Goal: Task Accomplishment & Management: Manage account settings

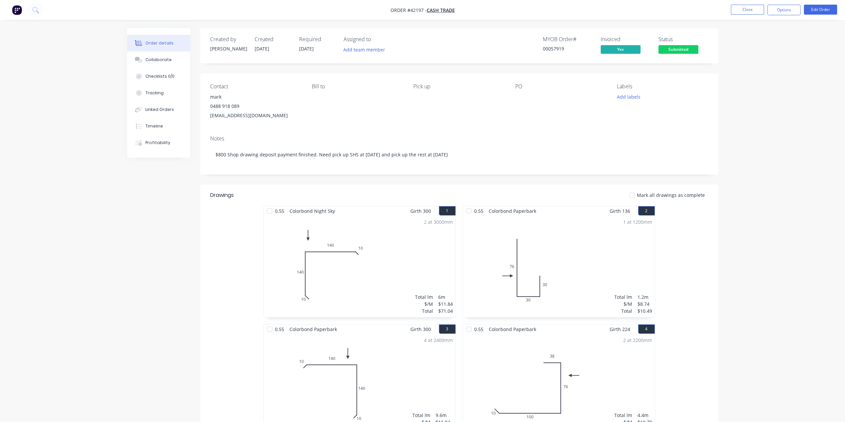
click at [6, 18] on nav "Order #42197 - Cash Trade Close Options Edit Order" at bounding box center [422, 10] width 845 height 20
click at [16, 11] on img "button" at bounding box center [17, 10] width 10 height 10
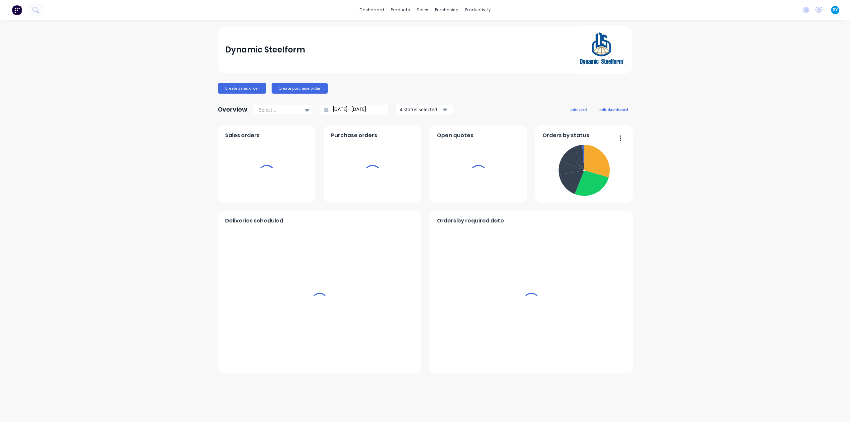
click at [419, 10] on div "sales" at bounding box center [422, 10] width 18 height 10
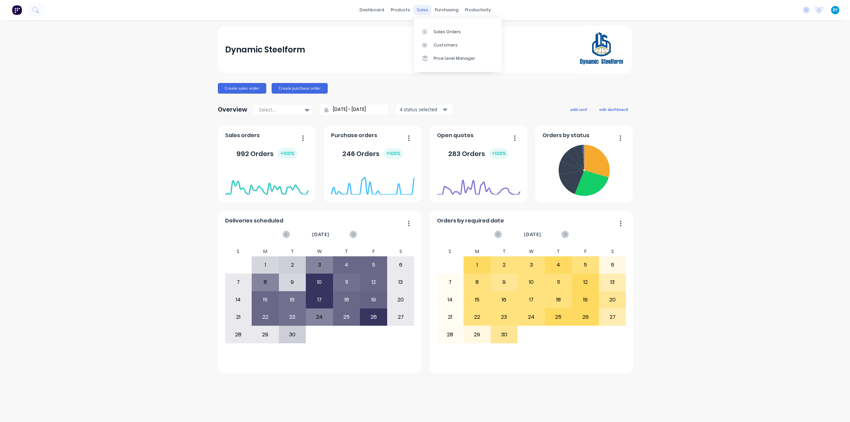
click at [424, 10] on div "sales" at bounding box center [422, 10] width 18 height 10
click at [430, 30] on div at bounding box center [427, 32] width 10 height 6
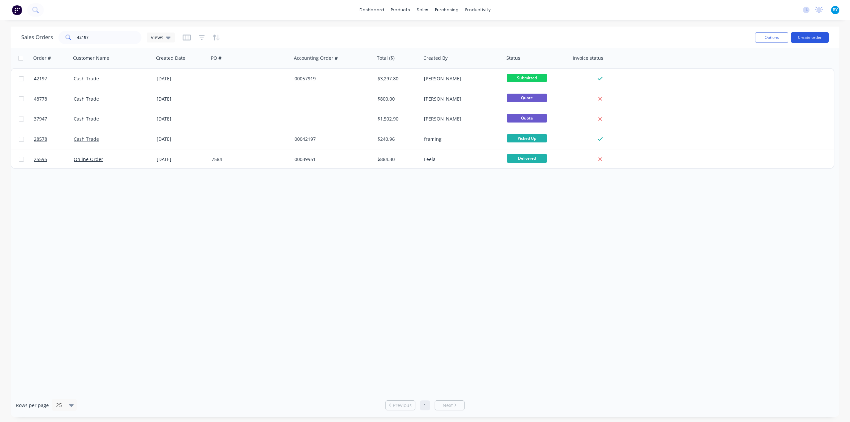
click at [809, 39] on button "Create order" at bounding box center [810, 37] width 38 height 11
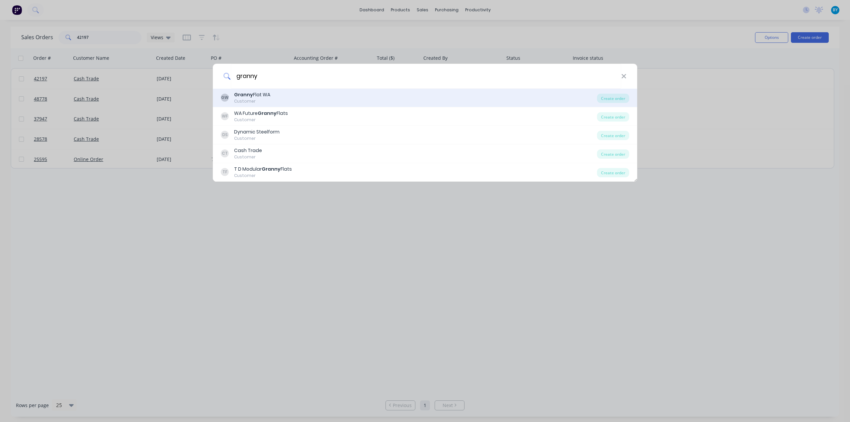
type input "granny"
click at [287, 95] on div "GW Granny Flat WA Customer" at bounding box center [409, 97] width 376 height 13
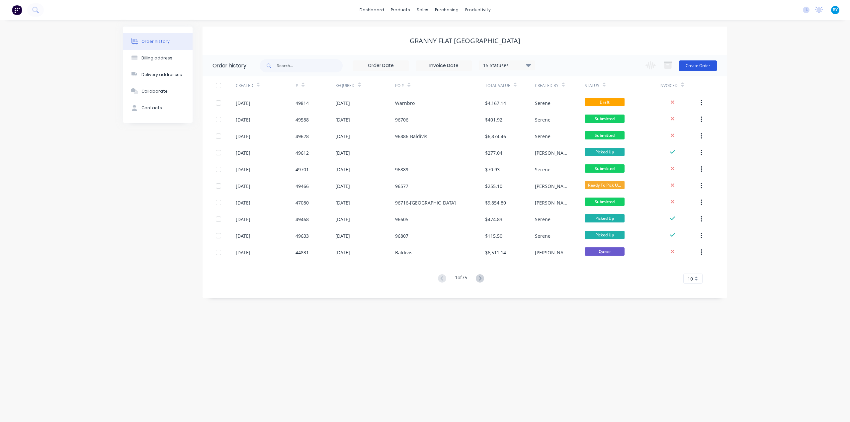
click at [702, 65] on button "Create Order" at bounding box center [697, 65] width 39 height 11
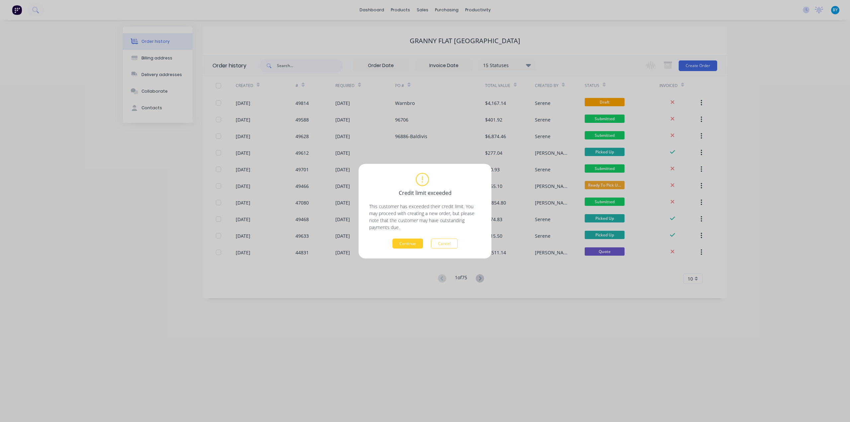
click at [417, 245] on button "Continue" at bounding box center [407, 243] width 31 height 10
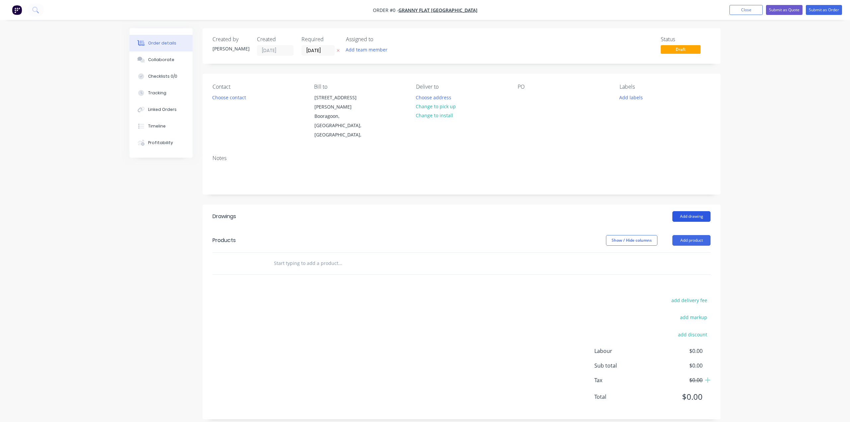
click at [686, 211] on button "Add drawing" at bounding box center [691, 216] width 38 height 11
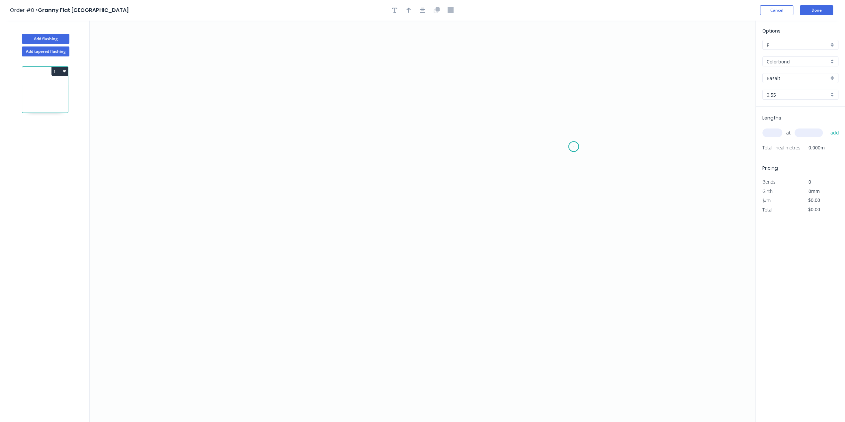
click at [574, 146] on icon "0" at bounding box center [423, 221] width 666 height 401
click at [560, 136] on icon "0" at bounding box center [423, 221] width 666 height 401
click at [559, 139] on circle at bounding box center [560, 136] width 10 height 10
click at [287, 135] on icon "0 ?" at bounding box center [423, 221] width 666 height 401
click at [291, 286] on icon "0 ? ? ? º" at bounding box center [423, 221] width 666 height 401
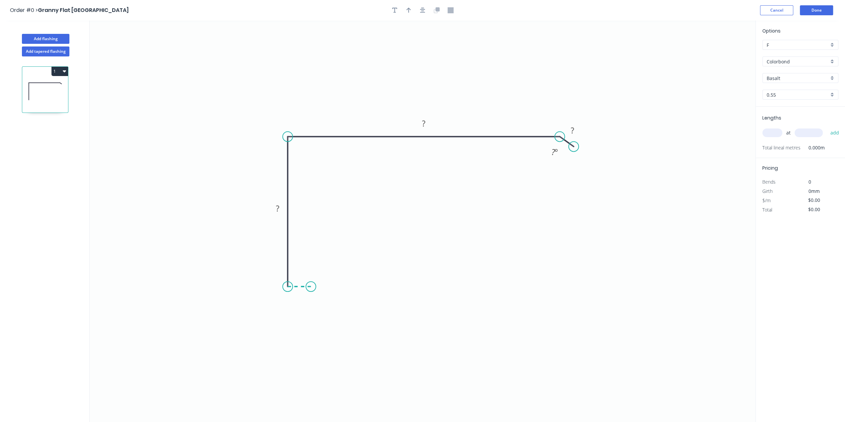
click at [311, 287] on icon "0 ? ? ? ? º" at bounding box center [423, 221] width 666 height 401
drag, startPoint x: 310, startPoint y: 303, endPoint x: 318, endPoint y: 317, distance: 15.4
click at [310, 303] on icon "0 ? ? ? ? ? º" at bounding box center [423, 221] width 666 height 401
click at [321, 313] on icon "0 ? ? ? ? ? ? º" at bounding box center [423, 221] width 666 height 401
drag, startPoint x: 573, startPoint y: 146, endPoint x: 573, endPoint y: 150, distance: 4.6
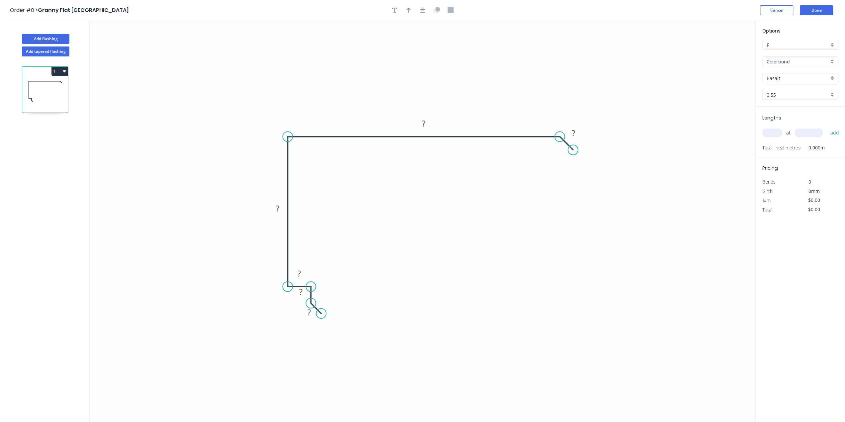
click at [573, 150] on circle at bounding box center [573, 150] width 10 height 10
click at [576, 134] on rect at bounding box center [573, 133] width 13 height 9
click at [429, 121] on rect at bounding box center [423, 123] width 13 height 9
drag, startPoint x: 296, startPoint y: 298, endPoint x: 317, endPoint y: 295, distance: 21.4
click at [317, 295] on rect at bounding box center [322, 290] width 22 height 14
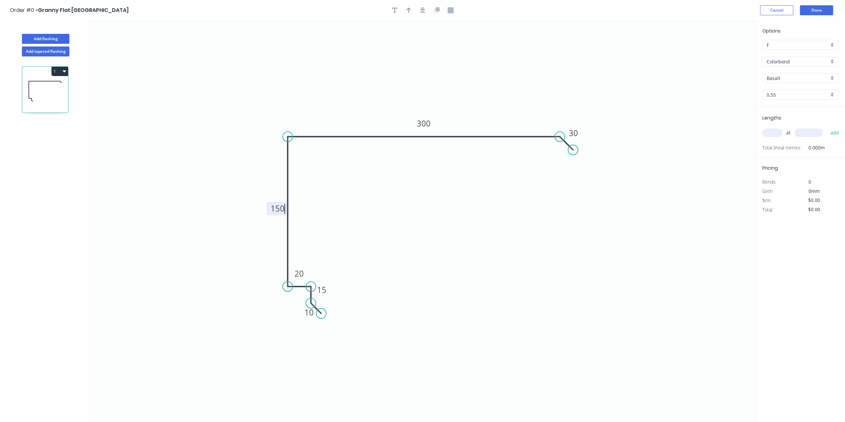
type input "$19.41"
click at [310, 316] on tspan "10" at bounding box center [308, 312] width 9 height 11
drag, startPoint x: 310, startPoint y: 318, endPoint x: 343, endPoint y: 317, distance: 32.2
click at [343, 317] on rect at bounding box center [341, 311] width 22 height 14
click at [326, 296] on icon "0 10 15 20 150 300 30" at bounding box center [423, 221] width 666 height 401
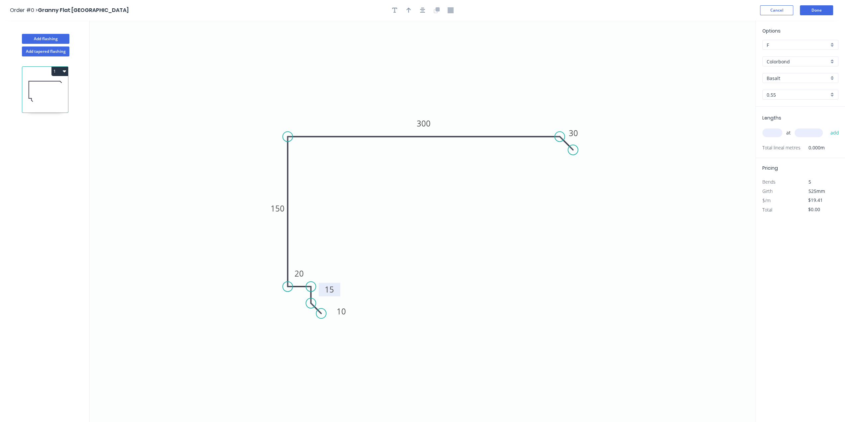
drag, startPoint x: 326, startPoint y: 295, endPoint x: 333, endPoint y: 295, distance: 7.3
click at [333, 295] on rect at bounding box center [330, 290] width 22 height 14
click at [408, 9] on icon "button" at bounding box center [408, 10] width 5 height 5
drag, startPoint x: 723, startPoint y: 53, endPoint x: 300, endPoint y: 117, distance: 427.4
click at [331, 119] on icon at bounding box center [334, 108] width 6 height 21
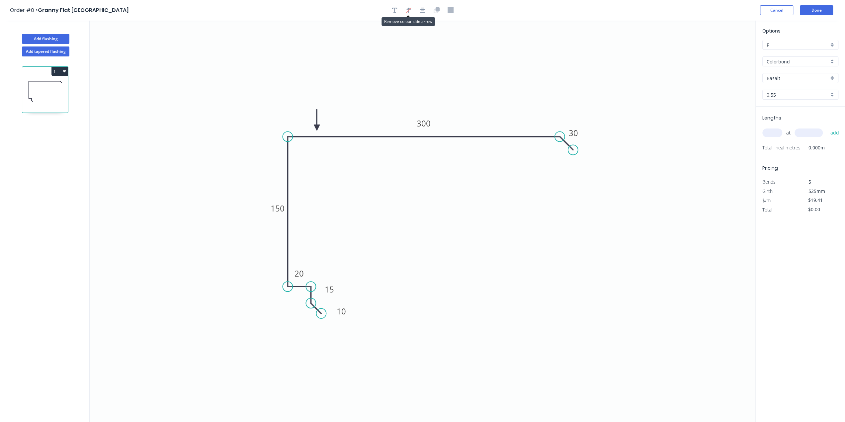
click at [786, 82] on div "Basalt" at bounding box center [800, 78] width 76 height 10
click at [796, 139] on div "Monument" at bounding box center [799, 141] width 75 height 12
type input "Monument"
click at [768, 133] on input "text" at bounding box center [772, 132] width 20 height 9
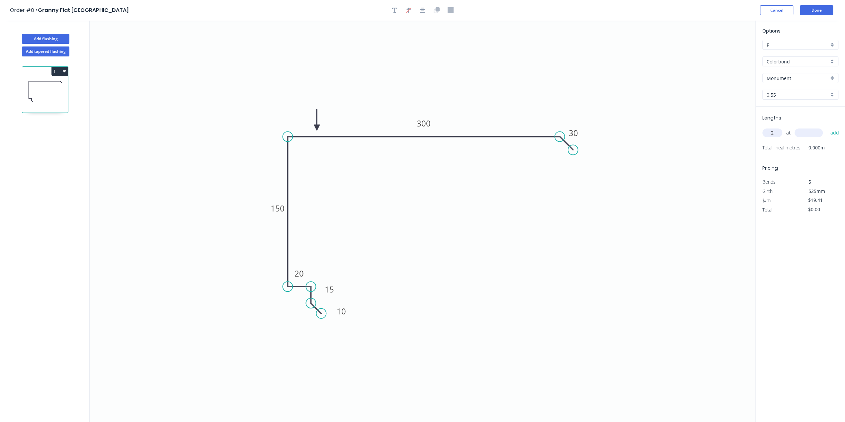
type input "2"
type input "6500"
click at [827, 127] on button "add" at bounding box center [835, 132] width 16 height 11
type input "$252.33"
click at [820, 10] on button "Done" at bounding box center [816, 10] width 33 height 10
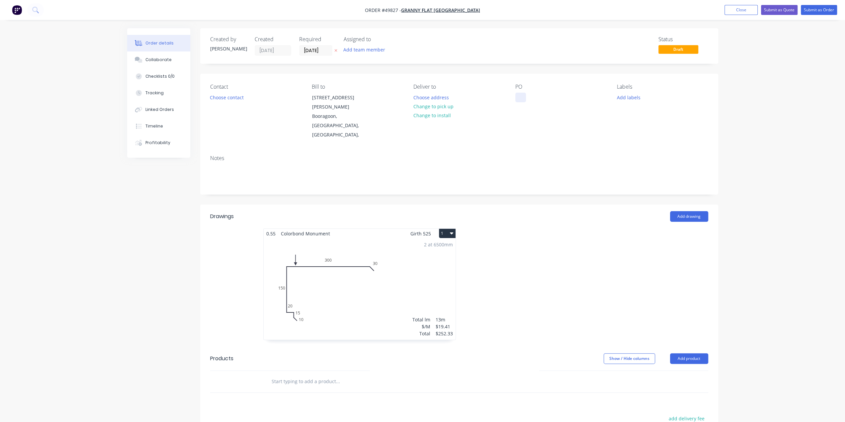
click at [518, 98] on div at bounding box center [520, 98] width 11 height 10
click at [501, 167] on div "Notes" at bounding box center [459, 172] width 518 height 44
click at [220, 98] on button "Choose contact" at bounding box center [226, 97] width 41 height 9
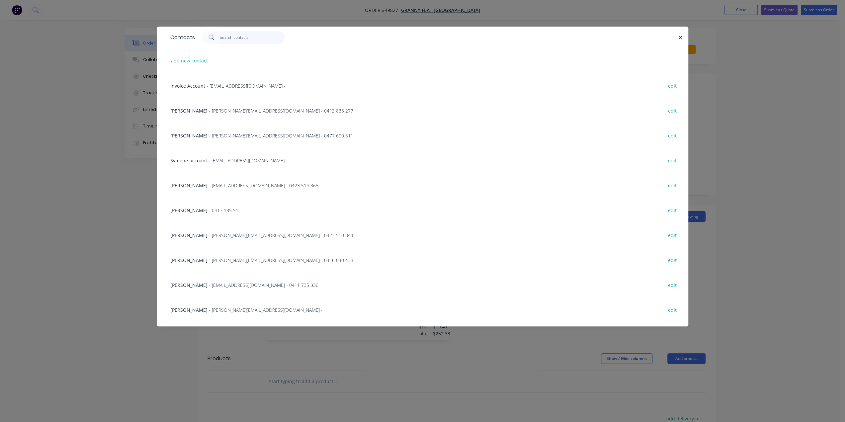
click at [241, 38] on input "text" at bounding box center [252, 37] width 65 height 13
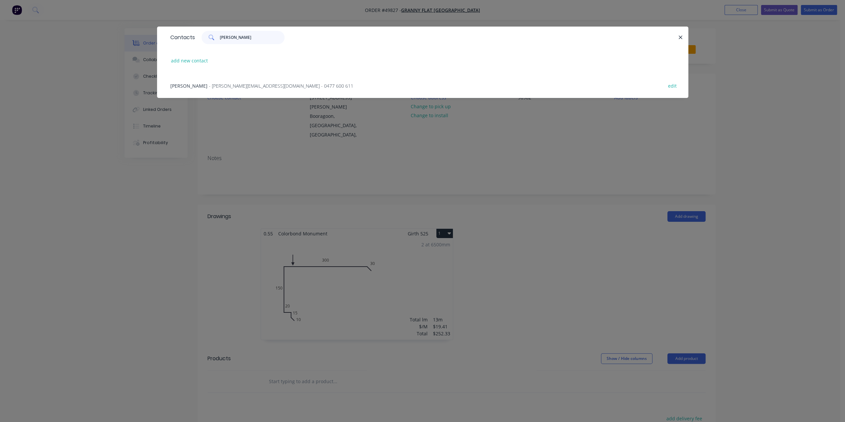
type input "[PERSON_NAME]"
click at [220, 80] on div "Karl Chandler - [EMAIL_ADDRESS][DOMAIN_NAME] - 0477 600 611 edit" at bounding box center [422, 85] width 511 height 25
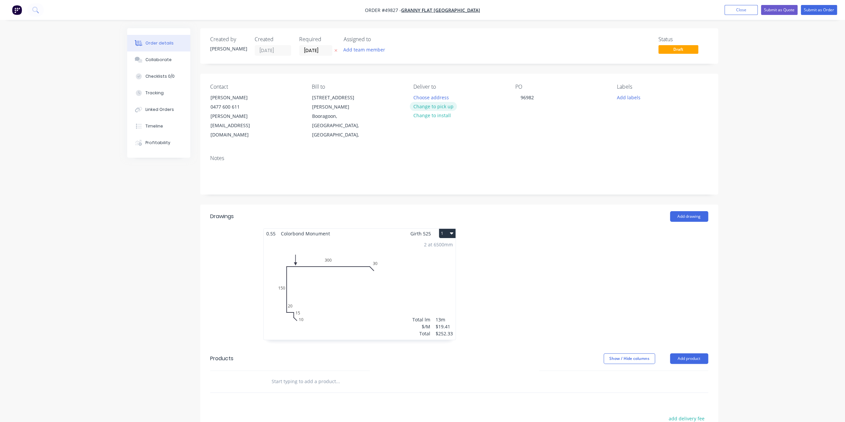
click at [442, 107] on button "Change to pick up" at bounding box center [433, 106] width 47 height 9
click at [777, 12] on button "Submit as Quote" at bounding box center [779, 10] width 37 height 10
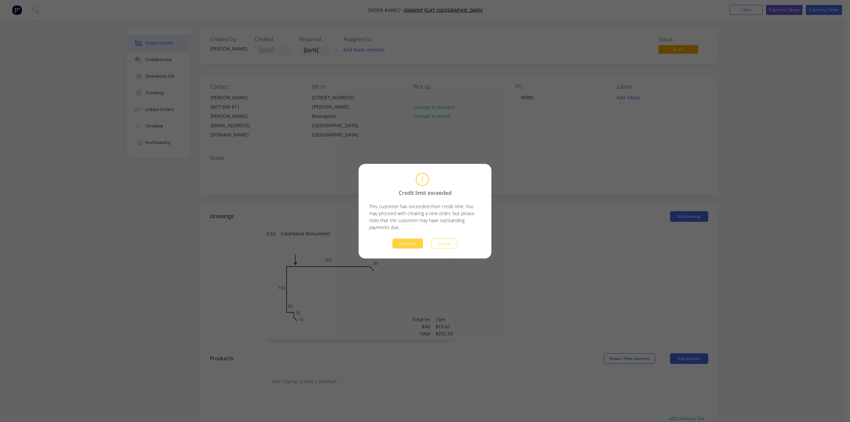
click at [410, 246] on button "Continue" at bounding box center [407, 243] width 31 height 10
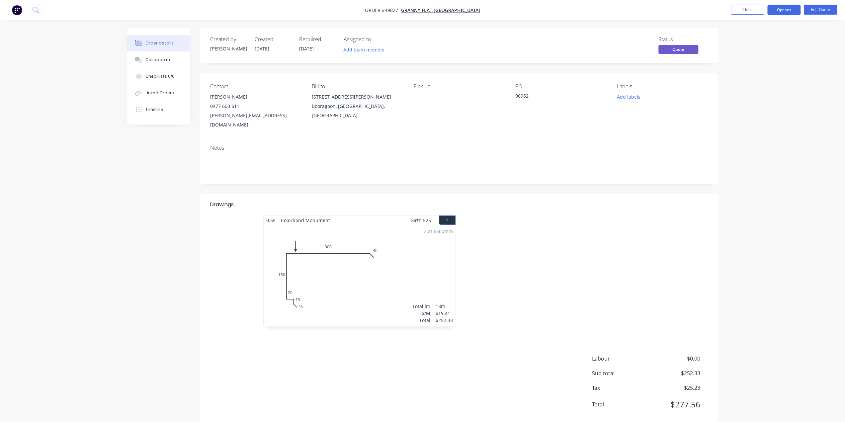
scroll to position [5, 0]
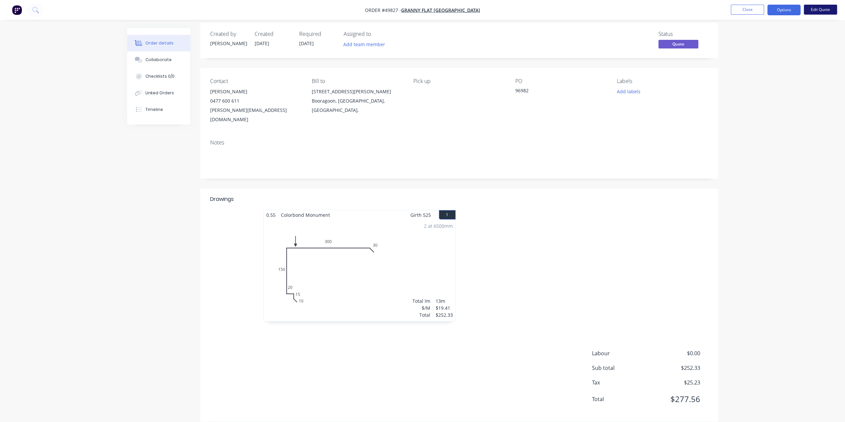
click at [812, 5] on button "Edit Quote" at bounding box center [820, 10] width 33 height 10
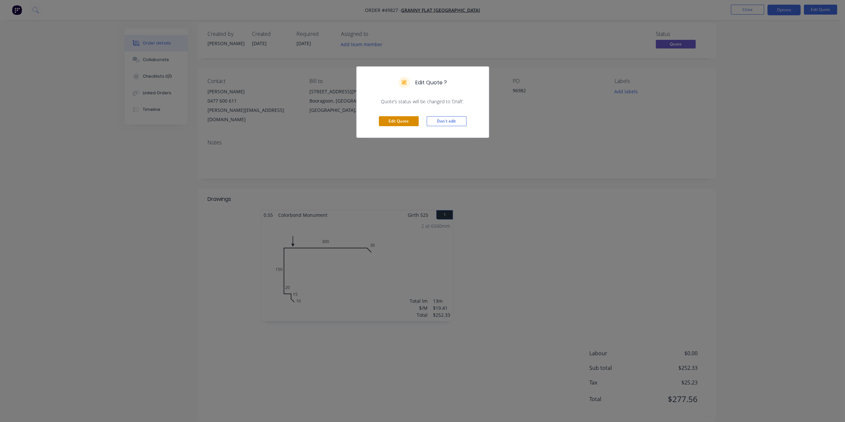
click at [390, 122] on button "Edit Quote" at bounding box center [399, 121] width 40 height 10
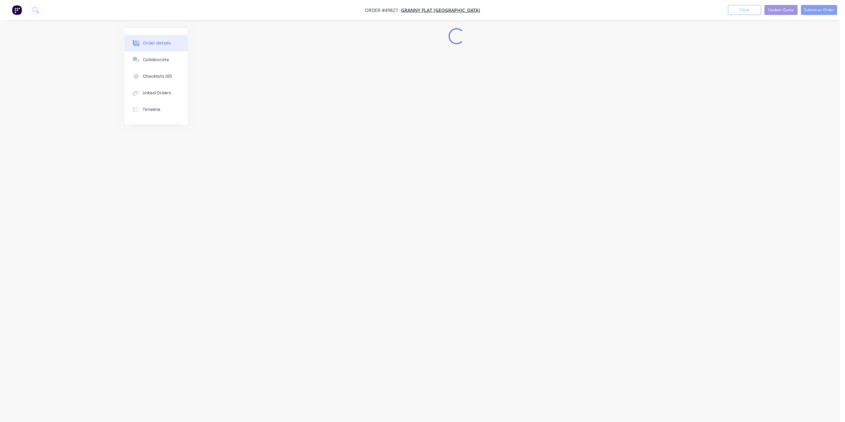
scroll to position [0, 0]
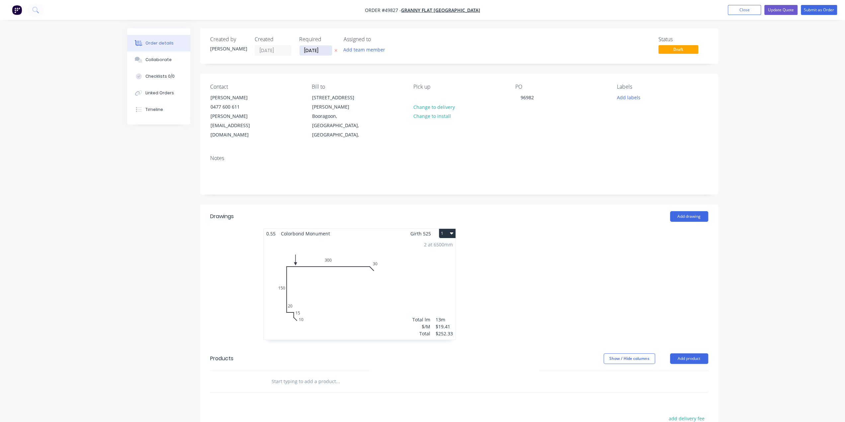
click at [309, 50] on input "[DATE]" at bounding box center [315, 50] width 33 height 10
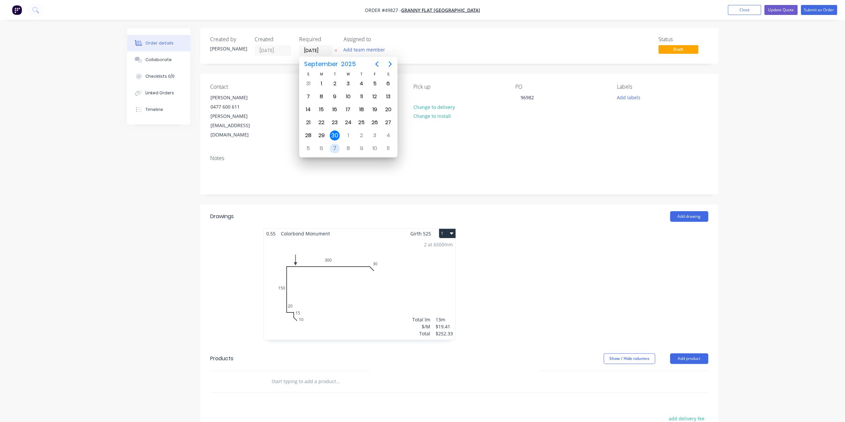
click at [336, 146] on div "7" at bounding box center [335, 148] width 10 height 10
type input "[DATE]"
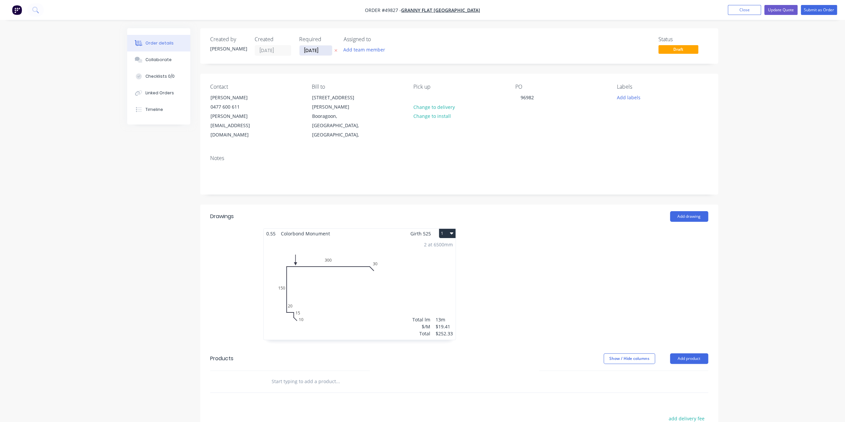
click at [317, 51] on input "[DATE]" at bounding box center [315, 50] width 33 height 10
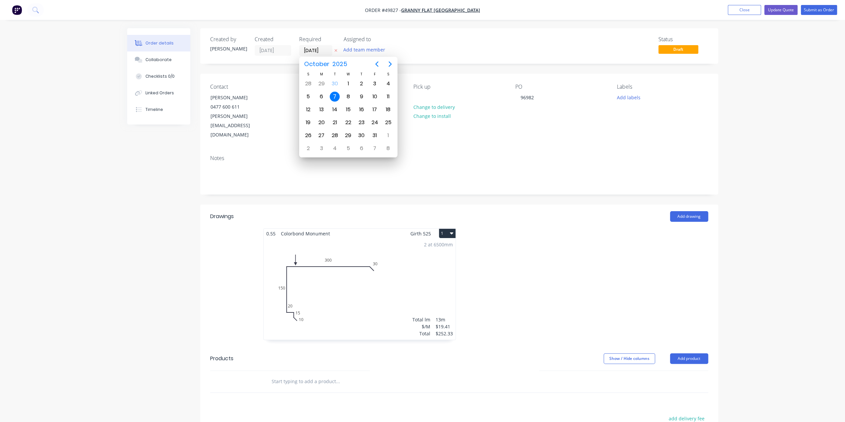
drag, startPoint x: 804, startPoint y: 114, endPoint x: 823, endPoint y: 103, distance: 22.3
click at [804, 113] on div "Order details Collaborate Checklists 0/0 Linked Orders Timeline Order details C…" at bounding box center [422, 273] width 845 height 547
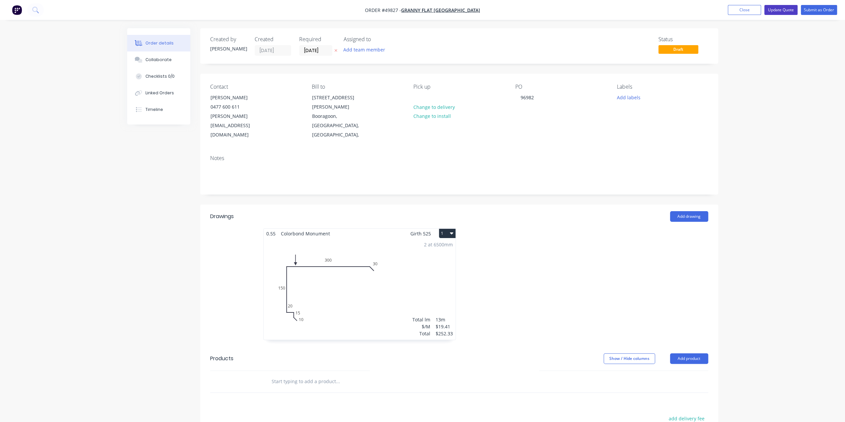
click at [788, 7] on button "Update Quote" at bounding box center [780, 10] width 33 height 10
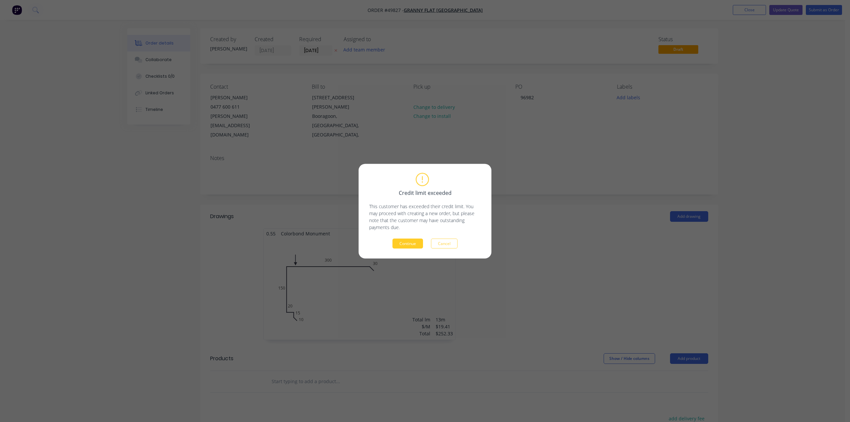
click at [406, 247] on button "Continue" at bounding box center [407, 243] width 31 height 10
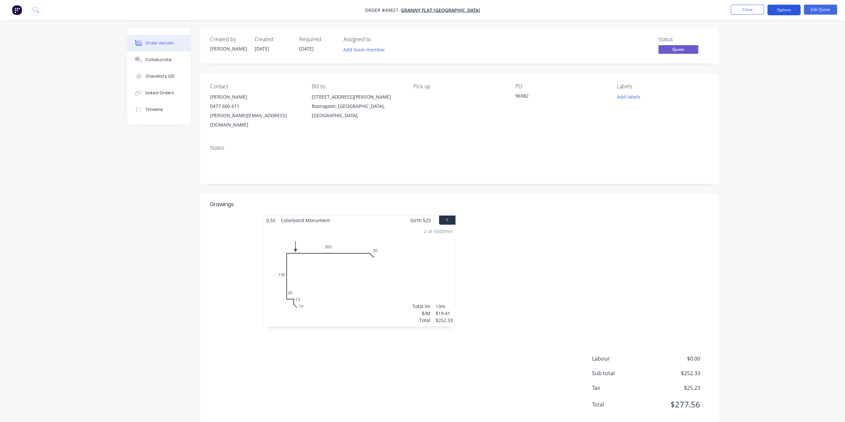
drag, startPoint x: 780, startPoint y: 10, endPoint x: 776, endPoint y: 15, distance: 6.8
click at [780, 10] on button "Options" at bounding box center [783, 10] width 33 height 11
click at [749, 40] on div "Quote" at bounding box center [763, 41] width 61 height 10
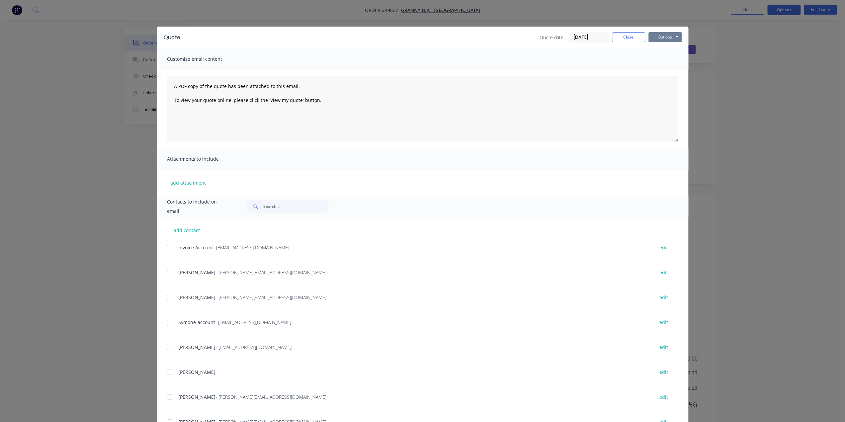
click at [664, 38] on button "Options" at bounding box center [664, 37] width 33 height 10
click at [661, 59] on button "Print" at bounding box center [669, 59] width 42 height 11
click at [766, 76] on div "Quote Quote date [DATE] Close Options Preview Print Email Customise email conte…" at bounding box center [422, 211] width 845 height 422
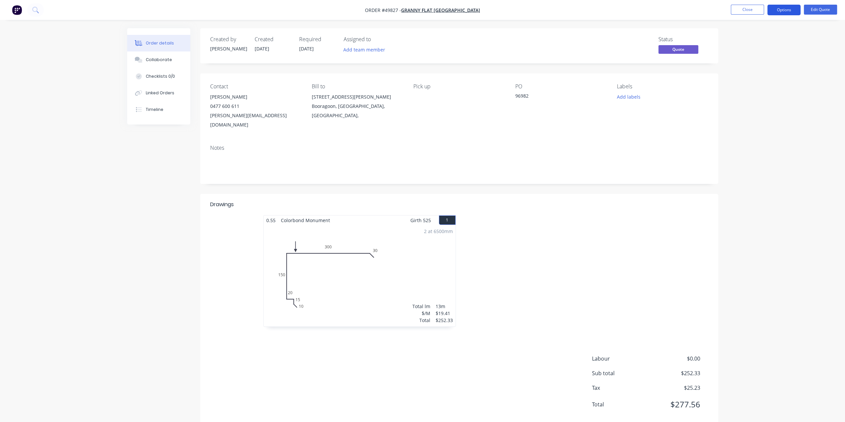
click at [783, 6] on button "Options" at bounding box center [783, 10] width 33 height 11
click at [764, 77] on div "Convert to Order" at bounding box center [763, 80] width 61 height 10
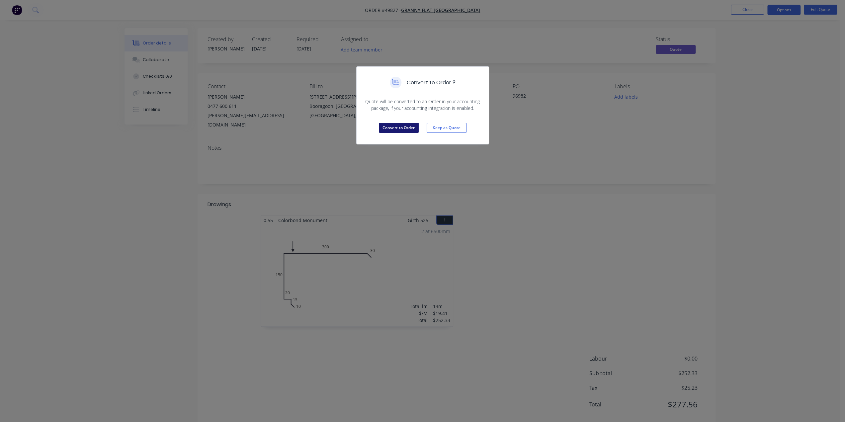
click at [400, 131] on button "Convert to Order" at bounding box center [399, 128] width 40 height 10
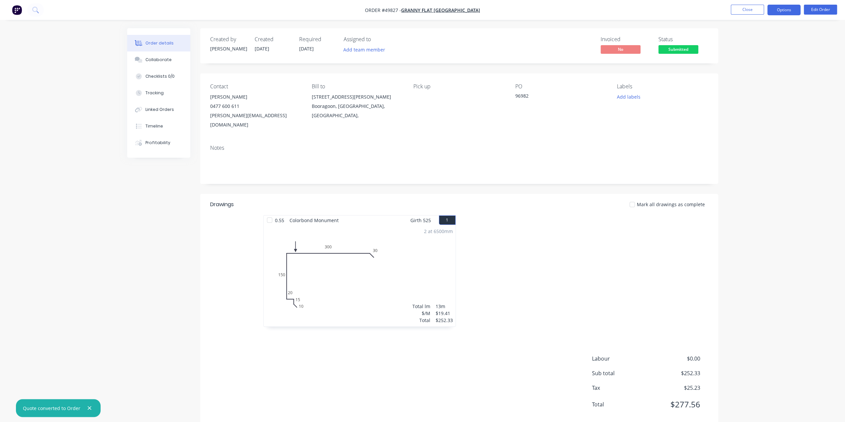
click at [789, 10] on button "Options" at bounding box center [783, 10] width 33 height 11
click at [769, 92] on div "Delivery Docket" at bounding box center [763, 94] width 61 height 10
click at [755, 68] on div "Without pricing" at bounding box center [763, 67] width 61 height 10
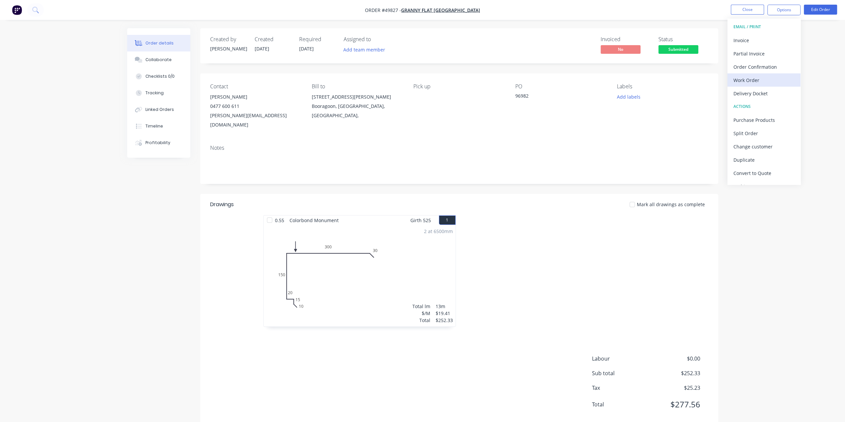
click at [770, 78] on div "Work Order" at bounding box center [763, 80] width 61 height 10
click at [756, 66] on div "Without pricing" at bounding box center [763, 67] width 61 height 10
click at [768, 233] on div "Order details Collaborate Checklists 0/0 Tracking Linked Orders Timeline Profit…" at bounding box center [422, 218] width 845 height 437
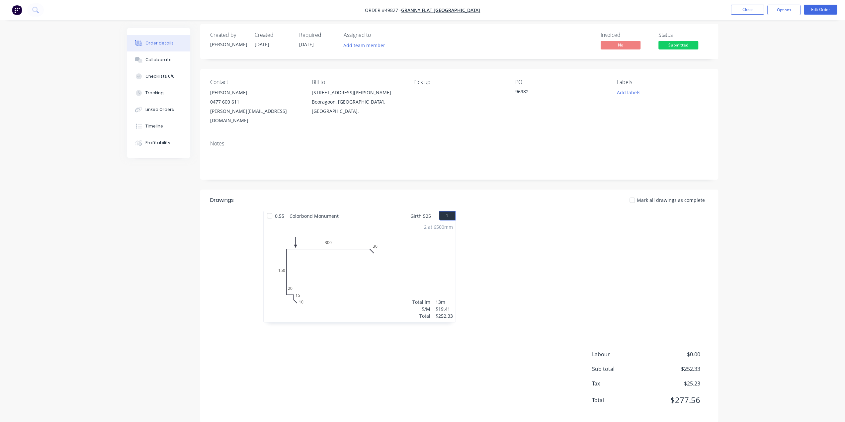
scroll to position [5, 0]
click at [840, 127] on div "Order details Collaborate Checklists 0/0 Tracking Linked Orders Timeline Profit…" at bounding box center [422, 213] width 845 height 437
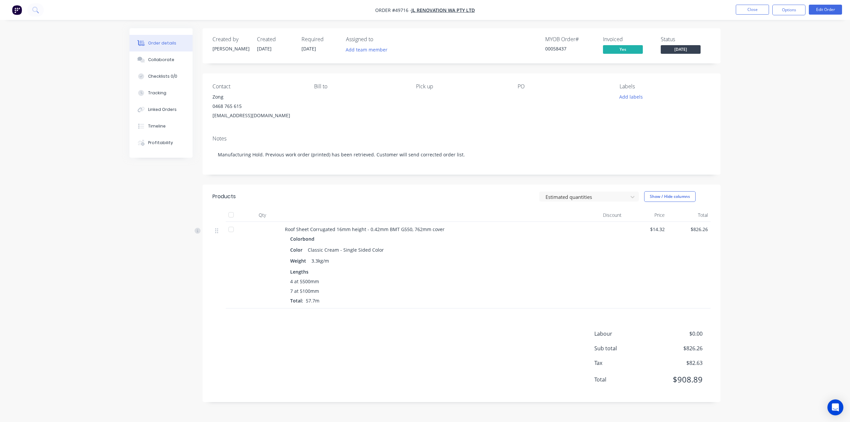
click at [797, 336] on div "Order details Collaborate Checklists 0/0 Tracking Linked Orders Timeline Profit…" at bounding box center [425, 211] width 850 height 422
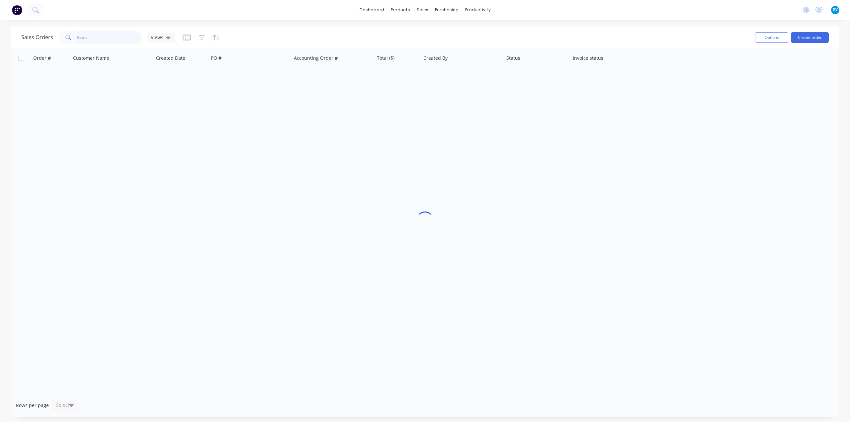
click at [111, 32] on input "text" at bounding box center [109, 37] width 65 height 13
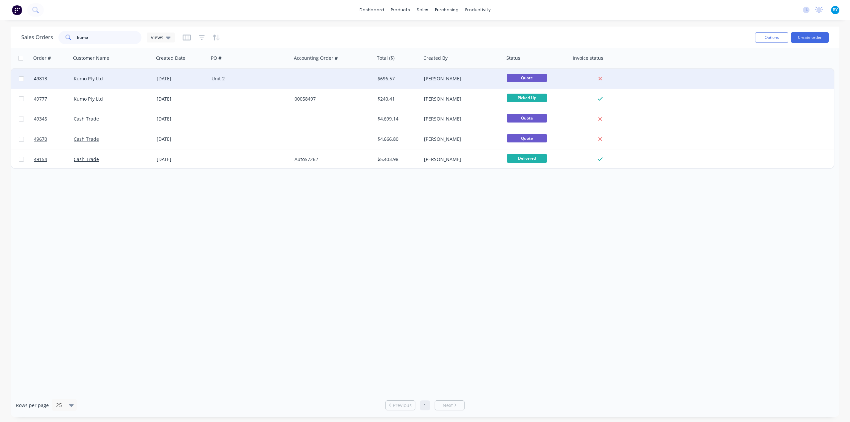
type input "kumo"
click at [249, 77] on div "Unit 2" at bounding box center [248, 78] width 74 height 7
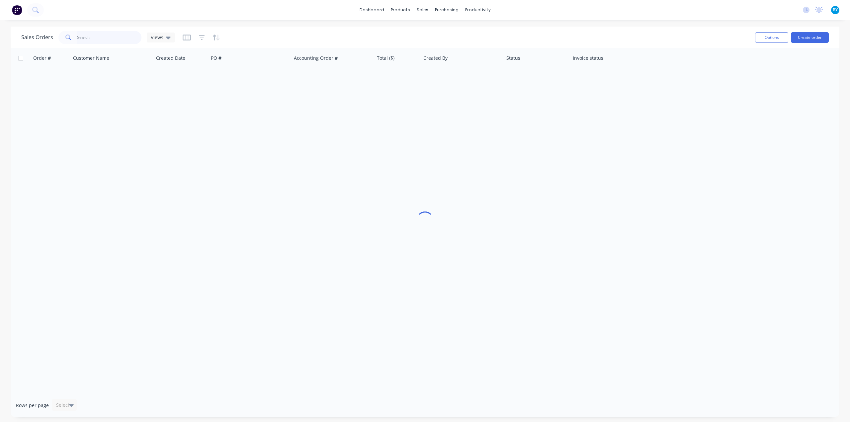
click at [114, 37] on input "text" at bounding box center [109, 37] width 65 height 13
type input "zong"
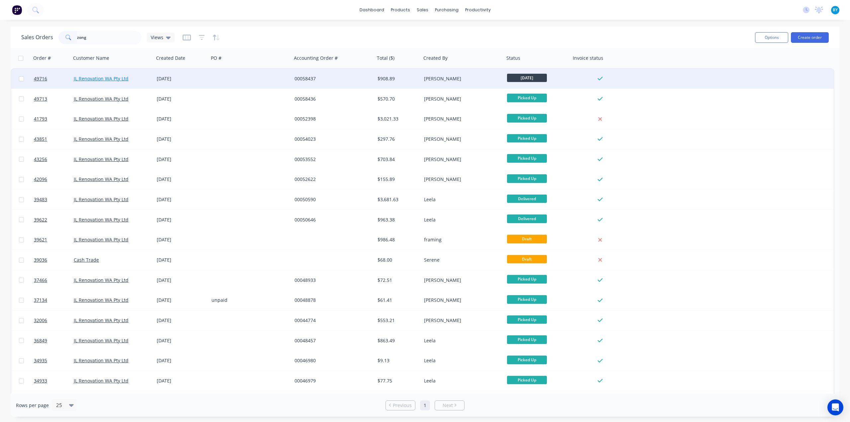
click at [120, 79] on link "JL Renovation WA Pty Ltd" at bounding box center [101, 78] width 55 height 6
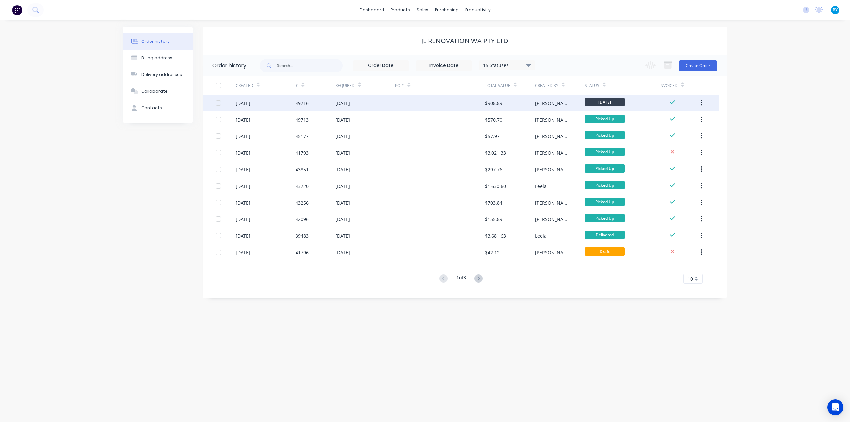
click at [399, 102] on div at bounding box center [440, 103] width 90 height 17
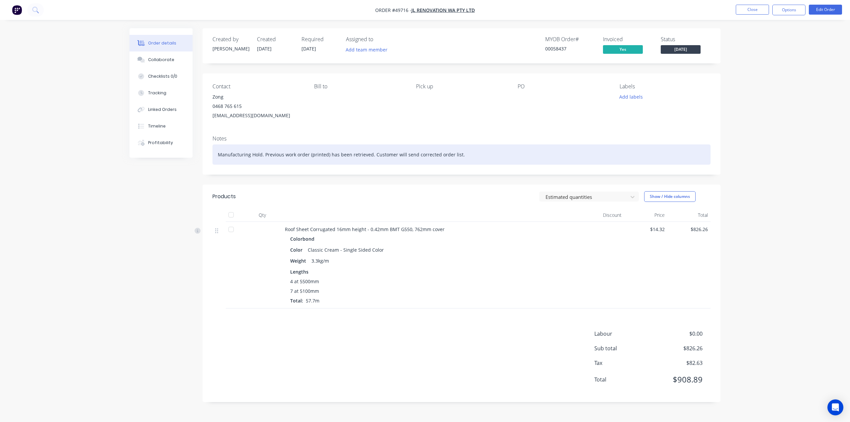
click at [502, 150] on div "Manufacturing Hold. Previous work order (printed) has been retrieved. Customer …" at bounding box center [461, 154] width 498 height 20
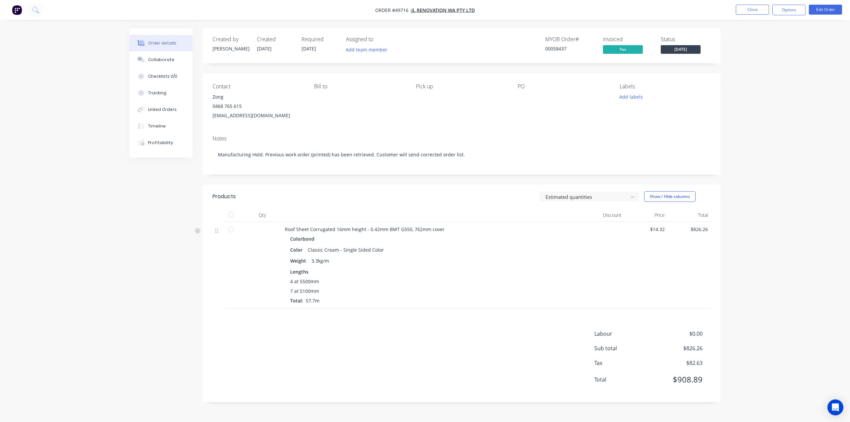
click at [841, 124] on div "Order details Collaborate Checklists 0/0 Tracking Linked Orders Timeline Profit…" at bounding box center [425, 211] width 850 height 422
click at [799, 102] on div "Order details Collaborate Checklists 0/0 Tracking Linked Orders Timeline Profit…" at bounding box center [425, 211] width 850 height 422
click at [825, 10] on button "Edit Order" at bounding box center [825, 10] width 33 height 10
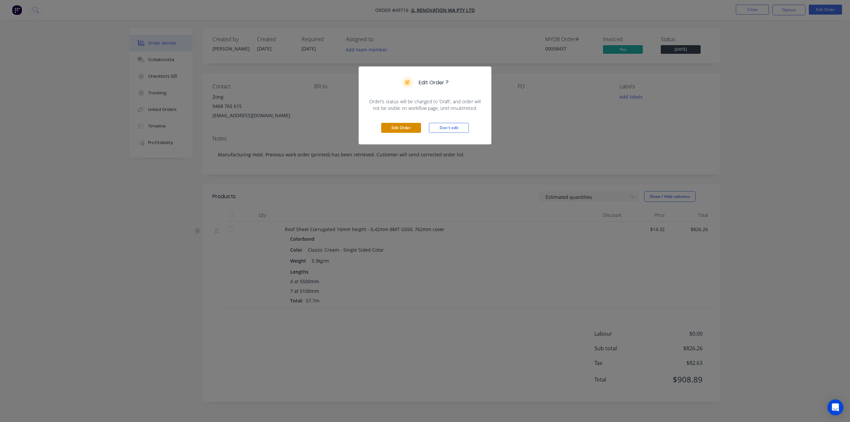
click at [406, 126] on button "Edit Order" at bounding box center [401, 128] width 40 height 10
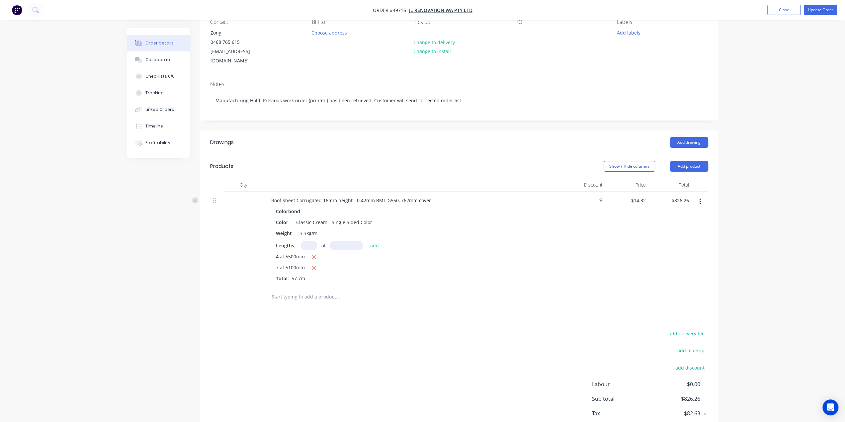
scroll to position [95, 0]
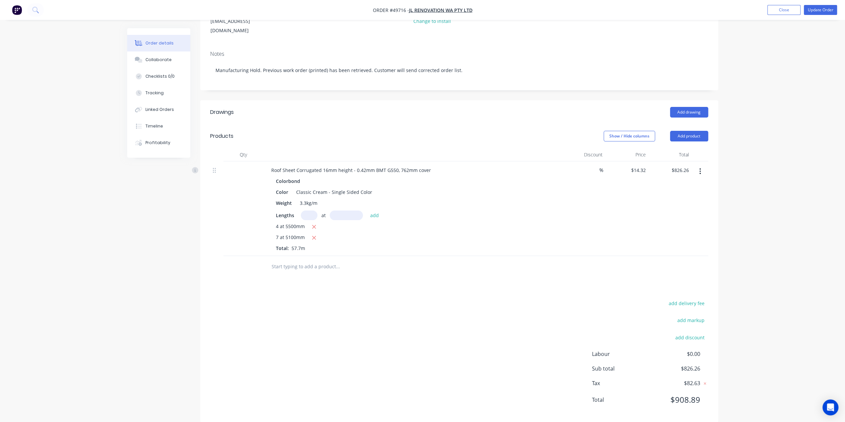
click at [453, 286] on div "Drawings Add drawing Products Show / Hide columns Add product Qty Discount Pric…" at bounding box center [459, 261] width 518 height 322
click at [518, 223] on div "4 at 5500mm" at bounding box center [413, 227] width 274 height 8
click at [524, 223] on div "4 at 5500mm 7 at 5100mm Total: 57.7m" at bounding box center [413, 237] width 274 height 29
click at [701, 168] on icon "button" at bounding box center [700, 171] width 2 height 7
drag, startPoint x: 753, startPoint y: 163, endPoint x: 720, endPoint y: 148, distance: 36.1
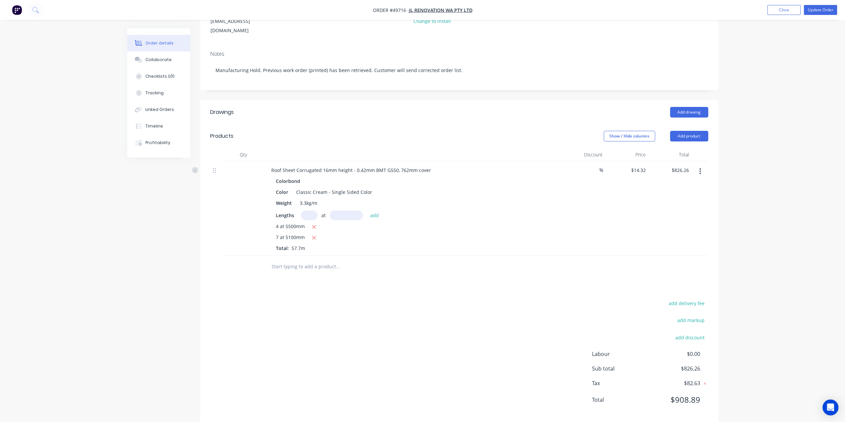
click at [753, 163] on div "Order details Collaborate Checklists 0/0 Tracking Linked Orders Timeline Profit…" at bounding box center [422, 168] width 845 height 527
click at [702, 165] on button "button" at bounding box center [700, 171] width 16 height 12
click at [763, 160] on div "Order details Collaborate Checklists 0/0 Tracking Linked Orders Timeline Profit…" at bounding box center [422, 168] width 845 height 527
click at [691, 131] on button "Add product" at bounding box center [689, 136] width 38 height 11
click at [685, 148] on div "Product catalogue" at bounding box center [676, 153] width 51 height 10
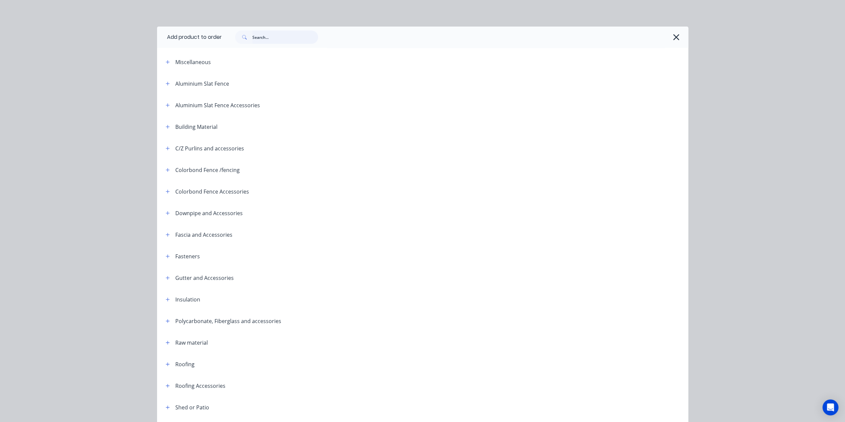
click at [277, 36] on input "text" at bounding box center [285, 37] width 66 height 13
type input "roof"
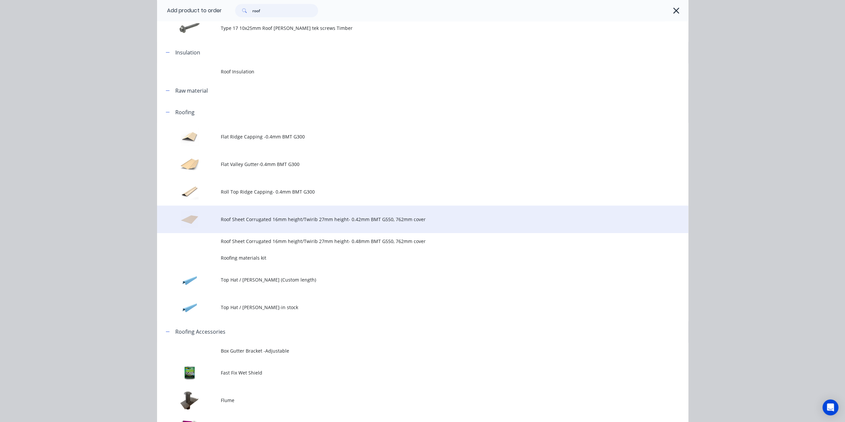
scroll to position [199, 0]
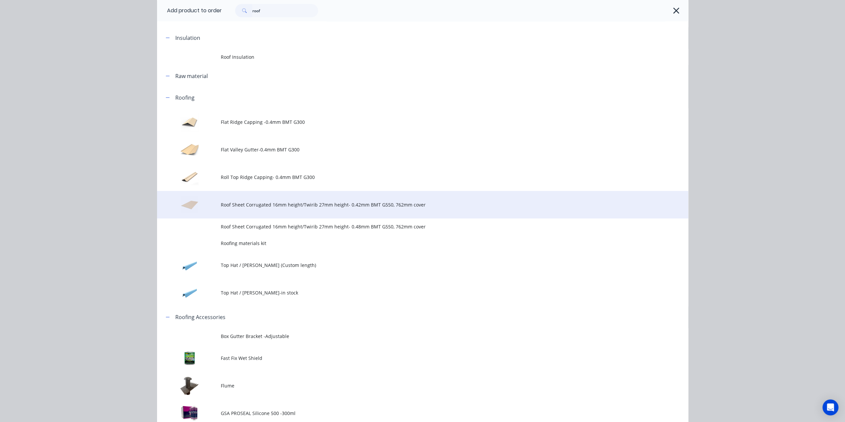
click at [259, 207] on span "Roof Sheet Corrugated 16mm height/Twirib 27mm height- 0.42mm BMT G550, 762mm co…" at bounding box center [408, 204] width 374 height 7
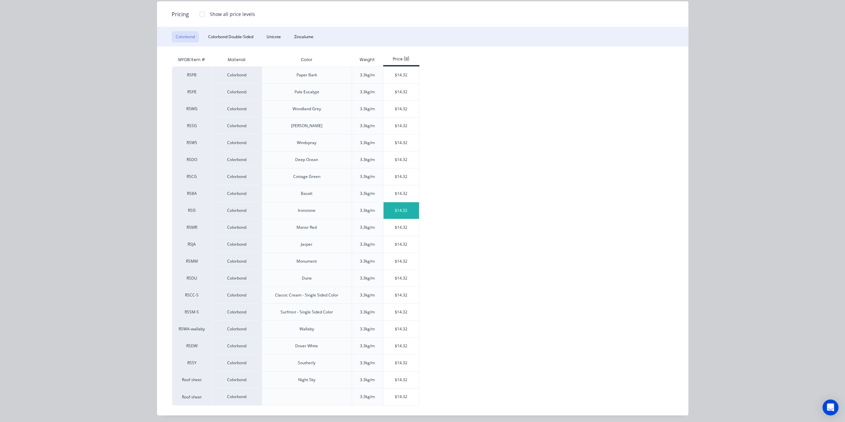
scroll to position [104, 0]
click at [392, 343] on div "$14.32" at bounding box center [401, 346] width 36 height 17
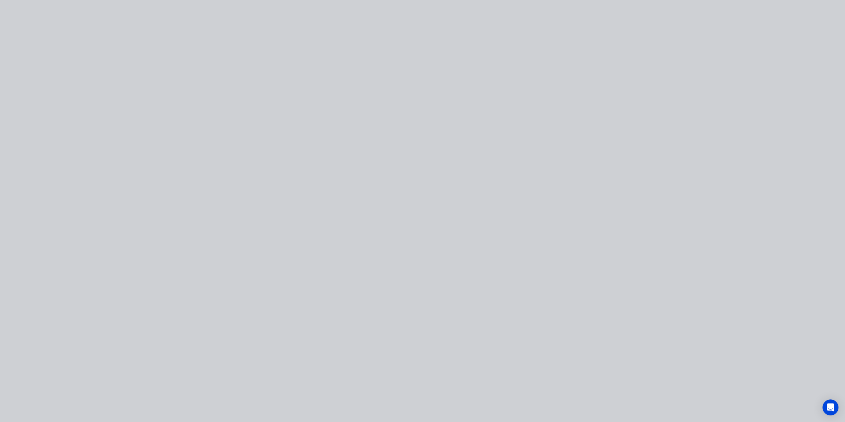
scroll to position [0, 0]
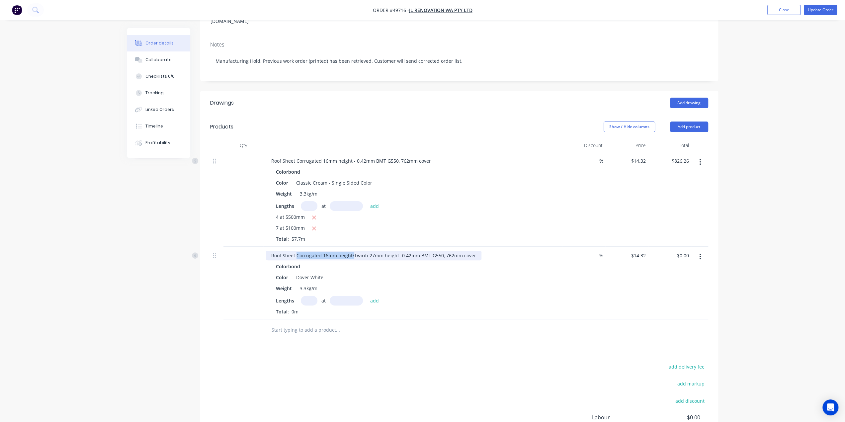
drag, startPoint x: 352, startPoint y: 244, endPoint x: 296, endPoint y: 246, distance: 55.8
click at [296, 251] on div "Roof Sheet Corrugated 16mm height/Twirib 27mm height- 0.42mm BMT G550, 762mm co…" at bounding box center [373, 256] width 215 height 10
click at [384, 351] on div "Drawings Add drawing Products Show / Hide columns Add product Qty Discount Pric…" at bounding box center [459, 288] width 518 height 395
click at [307, 296] on input "text" at bounding box center [309, 301] width 17 height 10
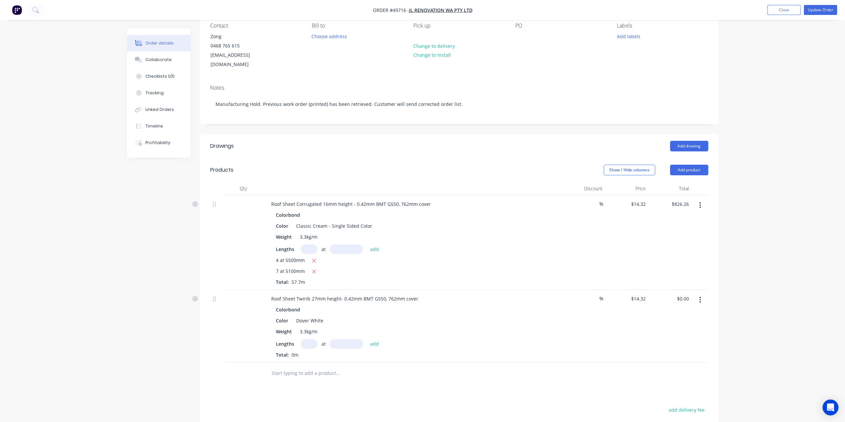
scroll to position [111, 0]
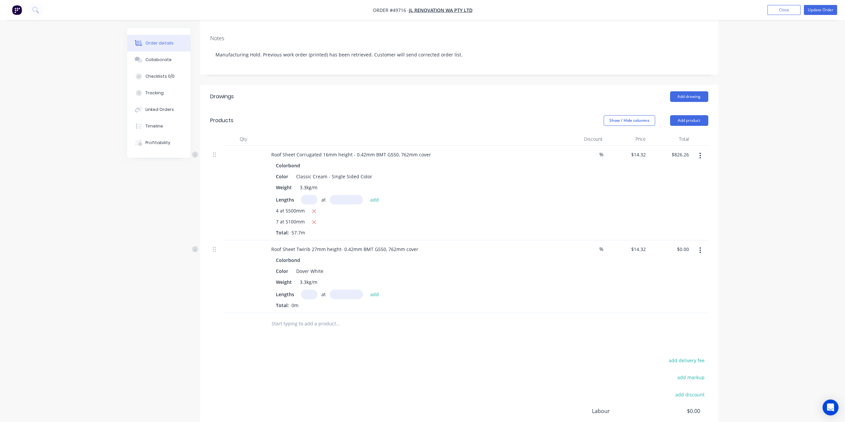
click at [310, 289] on input "text" at bounding box center [309, 294] width 17 height 10
type input "4"
type input "5500"
click at [367, 289] on button "add" at bounding box center [375, 293] width 16 height 9
type input "$315.04"
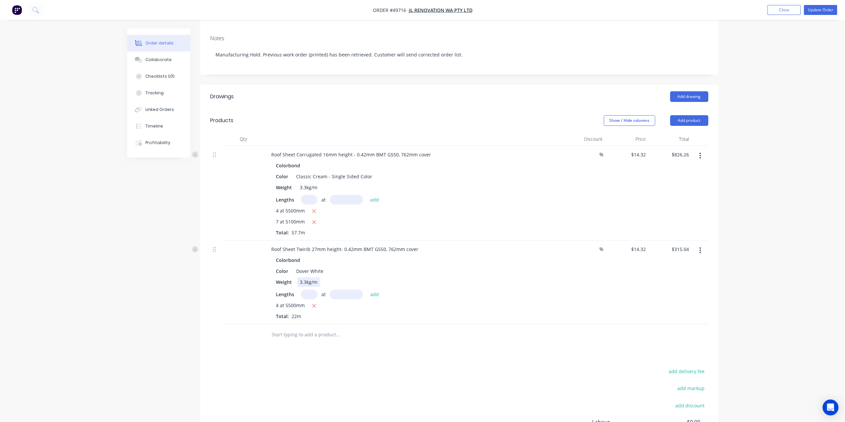
click at [386, 266] on div "Colorbond Color Dover White Weight 3.3kg/m Lengths at add 4 at 5500mm Total: 22m" at bounding box center [412, 287] width 293 height 64
click at [313, 209] on icon "button" at bounding box center [314, 211] width 4 height 4
type input "$511.22"
click at [307, 195] on input "text" at bounding box center [309, 200] width 17 height 10
type input "5"
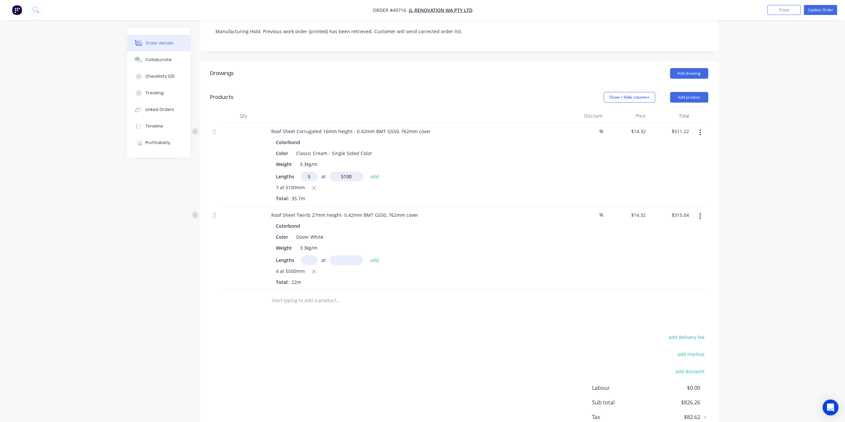
scroll to position [167, 0]
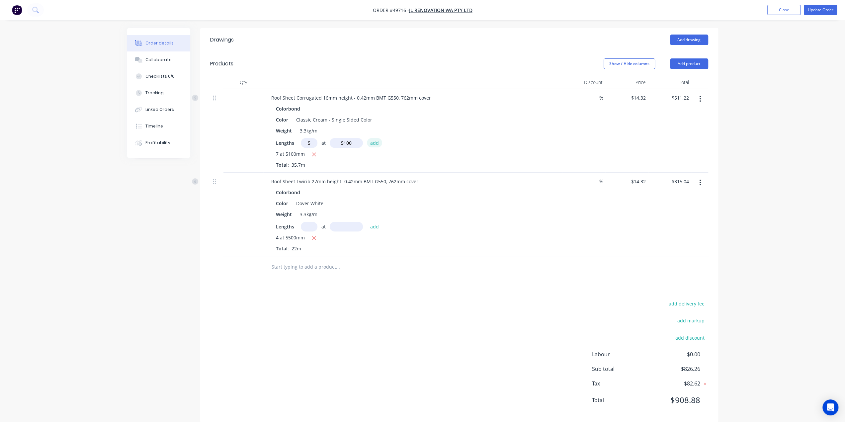
type input "5100mm"
click at [375, 138] on button "add" at bounding box center [375, 142] width 16 height 9
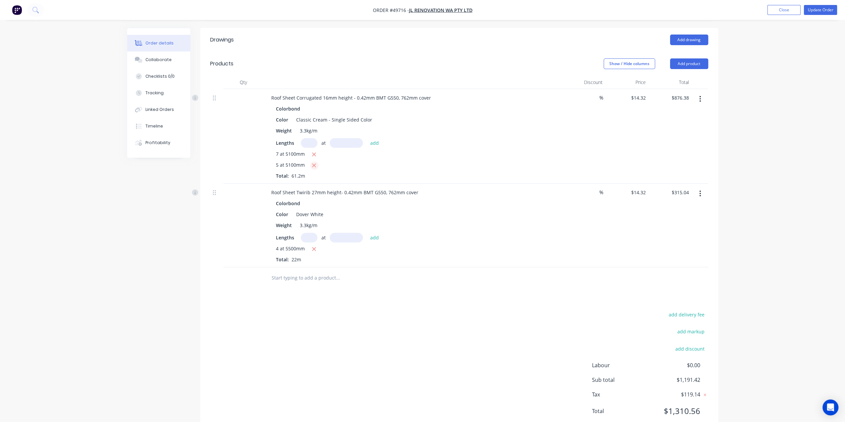
click at [313, 162] on icon "button" at bounding box center [314, 165] width 4 height 6
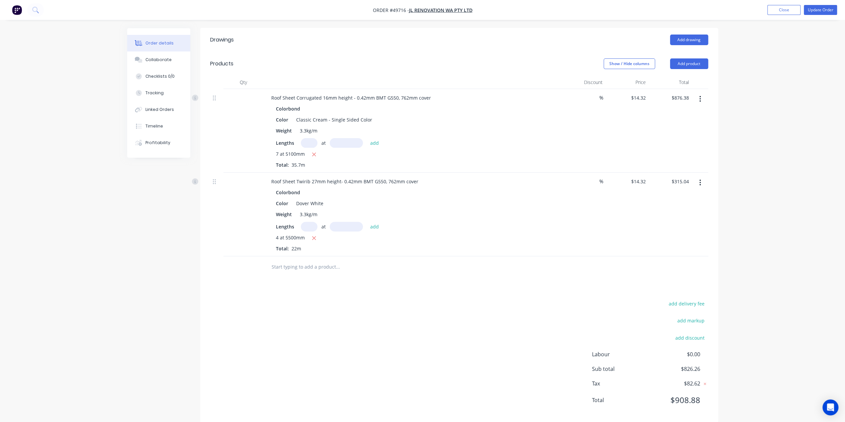
type input "$511.22"
click at [310, 138] on input "text" at bounding box center [309, 143] width 17 height 10
type input "5"
type input "5100mm"
click at [372, 138] on button "add" at bounding box center [375, 142] width 16 height 9
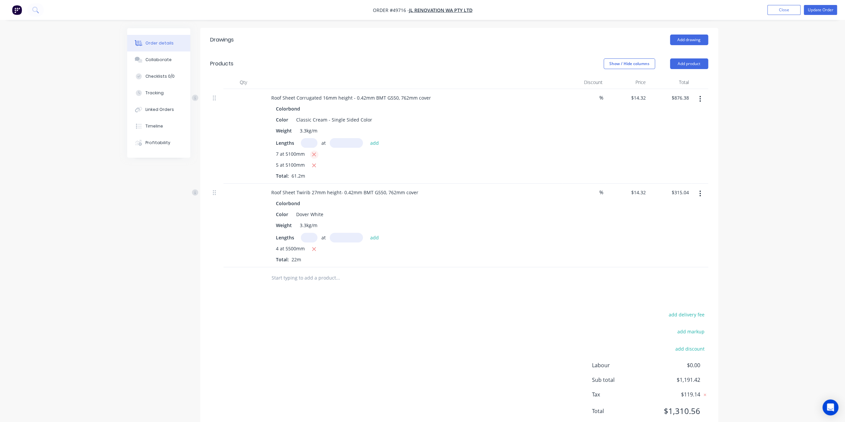
click at [316, 151] on icon "button" at bounding box center [314, 154] width 4 height 6
type input "$365.16"
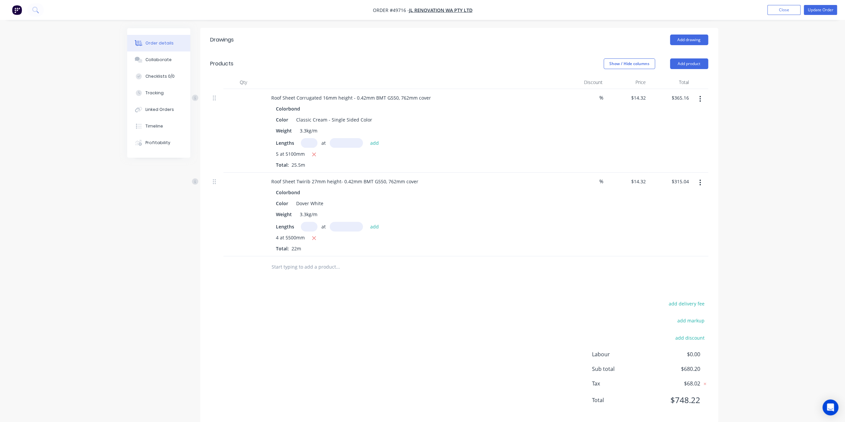
click at [798, 167] on div "Order details Collaborate Checklists 0/0 Tracking Linked Orders Timeline Profit…" at bounding box center [422, 133] width 845 height 600
click at [478, 209] on div "Weight 3.3kg/m" at bounding box center [411, 214] width 276 height 10
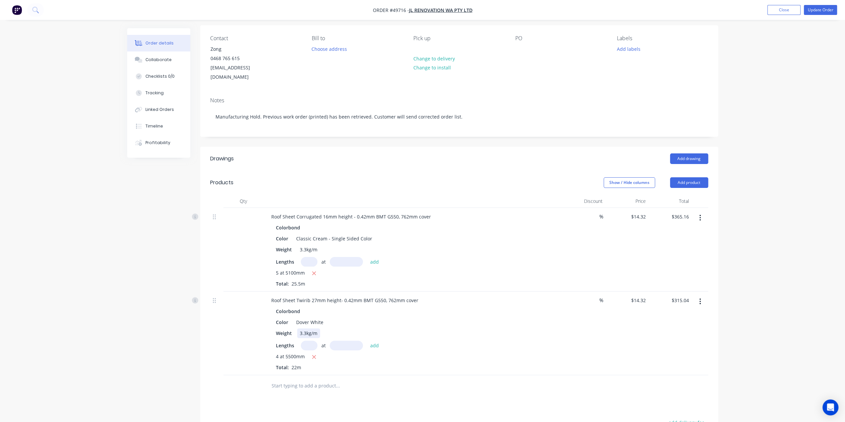
scroll to position [101, 0]
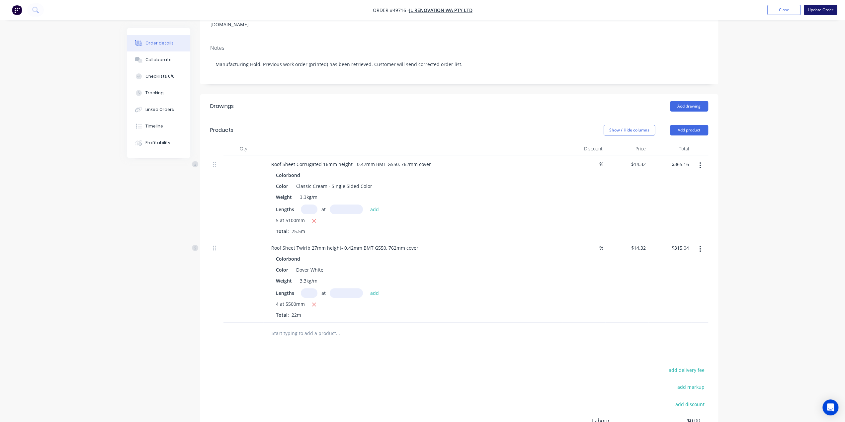
click at [818, 7] on button "Update Order" at bounding box center [820, 10] width 33 height 10
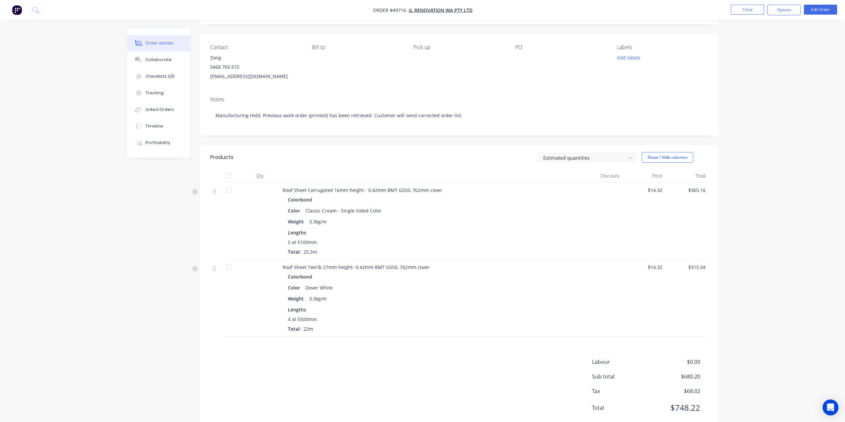
scroll to position [0, 0]
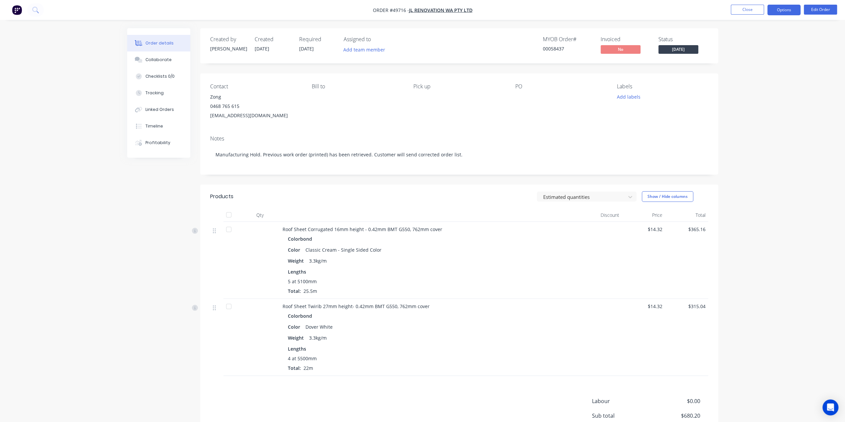
click at [789, 10] on button "Options" at bounding box center [783, 10] width 33 height 11
click at [752, 313] on div "Order details Collaborate Checklists 0/0 Tracking Linked Orders Timeline Profit…" at bounding box center [422, 239] width 845 height 479
click at [821, 11] on button "Edit Order" at bounding box center [820, 10] width 33 height 10
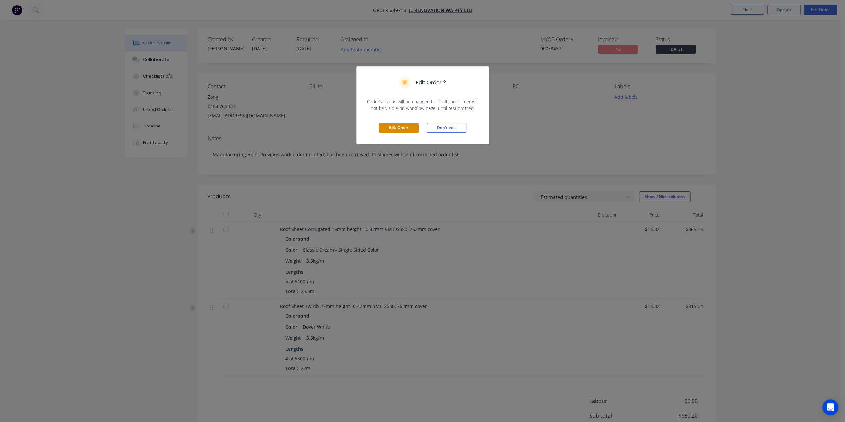
click at [406, 127] on button "Edit Order" at bounding box center [399, 128] width 40 height 10
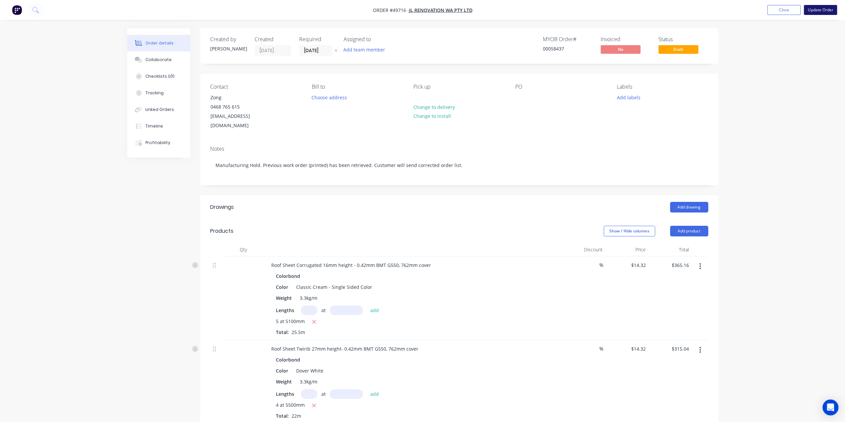
click at [824, 13] on button "Update Order" at bounding box center [820, 10] width 33 height 10
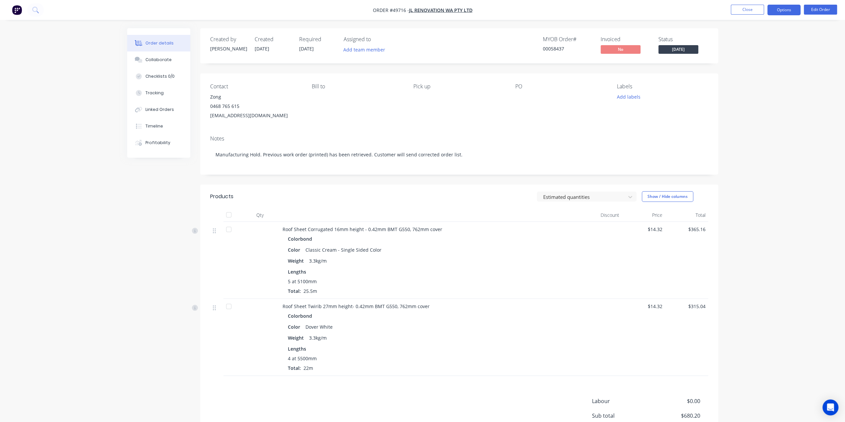
click at [786, 10] on button "Options" at bounding box center [783, 10] width 33 height 11
click at [762, 40] on div "Invoice" at bounding box center [763, 41] width 61 height 10
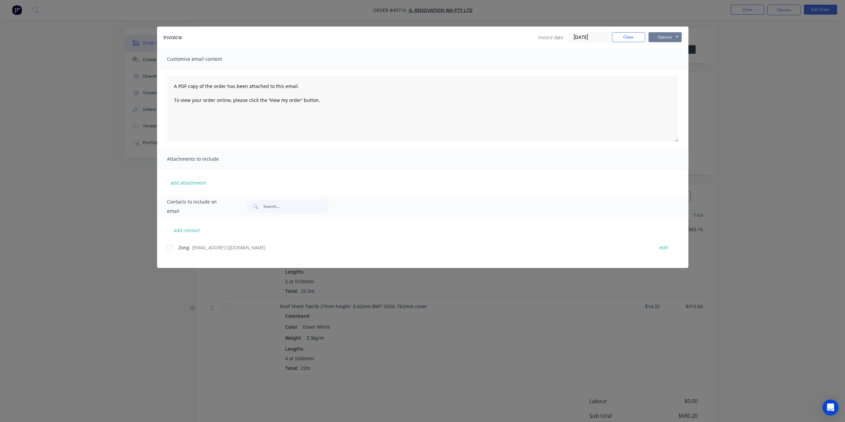
click at [661, 36] on button "Options" at bounding box center [664, 37] width 33 height 10
click at [659, 59] on button "Print" at bounding box center [669, 59] width 42 height 11
click at [784, 80] on div "Invoice Invoice date 30/09/25 Close Options Preview Print Email Customise email…" at bounding box center [422, 211] width 845 height 422
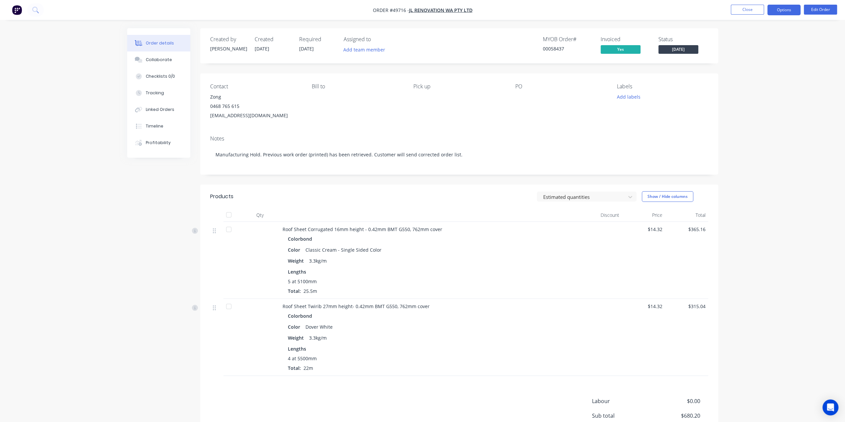
click at [777, 13] on button "Options" at bounding box center [783, 10] width 33 height 11
click at [773, 91] on div "Delivery Docket" at bounding box center [763, 94] width 61 height 10
click at [834, 96] on div "Order details Collaborate Checklists 0/0 Tracking Linked Orders Timeline Profit…" at bounding box center [422, 239] width 845 height 479
click at [781, 8] on button "Options" at bounding box center [783, 10] width 33 height 11
click at [747, 83] on div "Custom" at bounding box center [763, 80] width 61 height 10
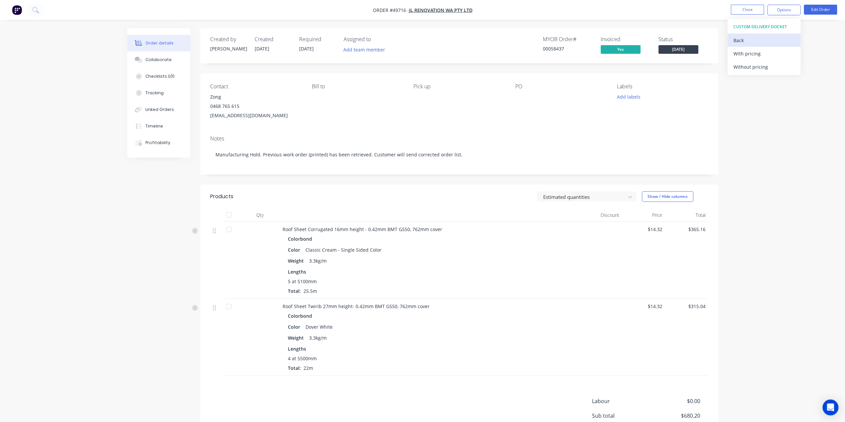
click at [751, 41] on div "Back" at bounding box center [763, 41] width 61 height 10
click at [749, 41] on div "Back" at bounding box center [763, 41] width 61 height 10
click at [761, 79] on div "Work Order" at bounding box center [763, 80] width 61 height 10
click at [754, 79] on div "Custom" at bounding box center [763, 80] width 61 height 10
click at [755, 70] on div "Without pricing" at bounding box center [763, 67] width 61 height 10
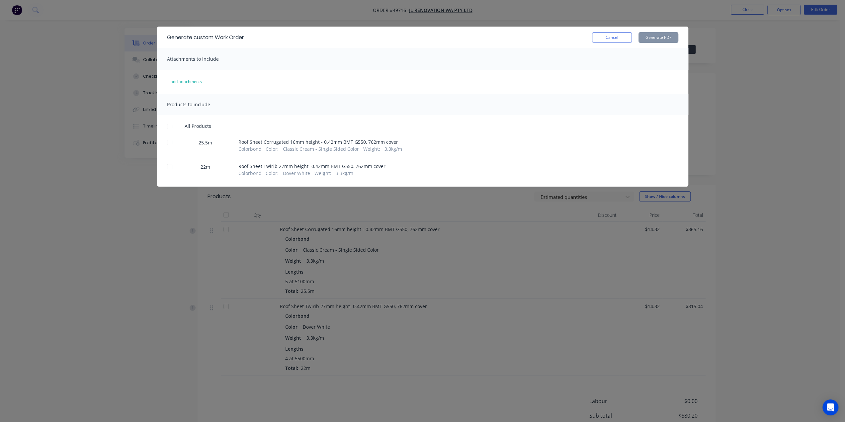
click at [177, 144] on div "25.5m Roof Sheet Corrugated 16mm height - 0.42mm BMT G550, 762mm cover Colorbon…" at bounding box center [422, 144] width 511 height 15
click at [170, 143] on div at bounding box center [169, 142] width 13 height 13
click at [656, 37] on button "Generate PDF" at bounding box center [658, 37] width 40 height 11
click at [167, 168] on div at bounding box center [169, 166] width 13 height 13
click at [657, 38] on button "Generate PDF" at bounding box center [658, 37] width 40 height 11
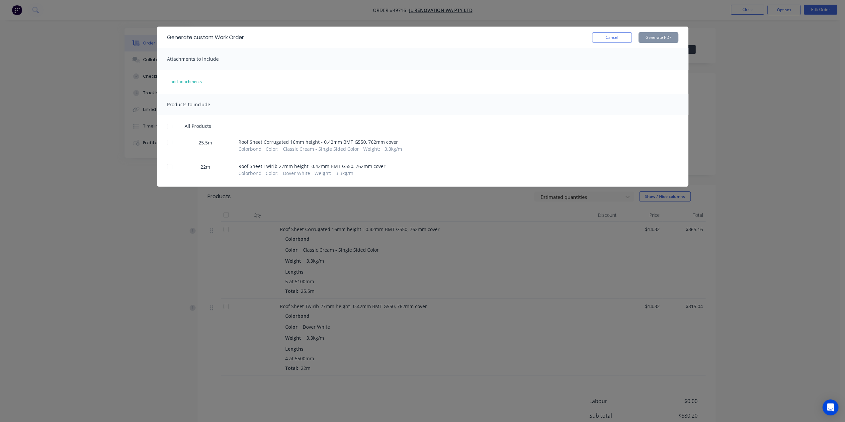
click at [319, 12] on div "Generate custom Work Order Cancel Generate PDF Attachments to include add attac…" at bounding box center [422, 211] width 845 height 422
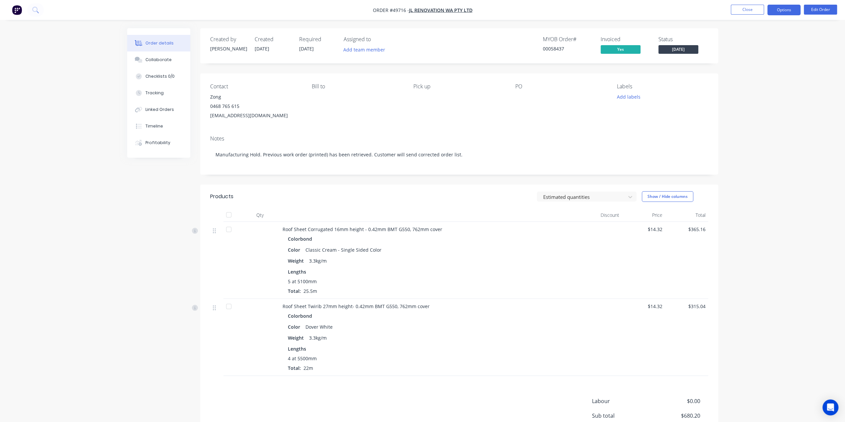
click at [777, 9] on button "Options" at bounding box center [783, 10] width 33 height 11
drag, startPoint x: 208, startPoint y: 118, endPoint x: 312, endPoint y: 121, distance: 103.6
click at [308, 119] on div "Contact Zong 0468 765 615 jlrenovation03@gmail.com Bill to Pick up PO Labels Ad…" at bounding box center [459, 101] width 518 height 57
copy div "jlrenovation03@gmail.com"
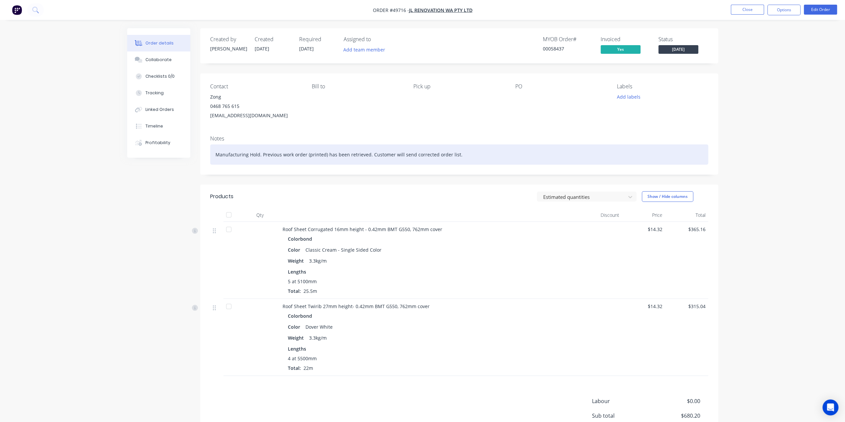
click at [507, 145] on div "Manufacturing Hold. Previous work order (printed) has been retrieved. Customer …" at bounding box center [459, 154] width 498 height 20
drag, startPoint x: 503, startPoint y: 153, endPoint x: 101, endPoint y: 148, distance: 402.0
click at [101, 148] on div "Order details Collaborate Checklists 0/0 Tracking Linked Orders Timeline Profit…" at bounding box center [422, 239] width 845 height 479
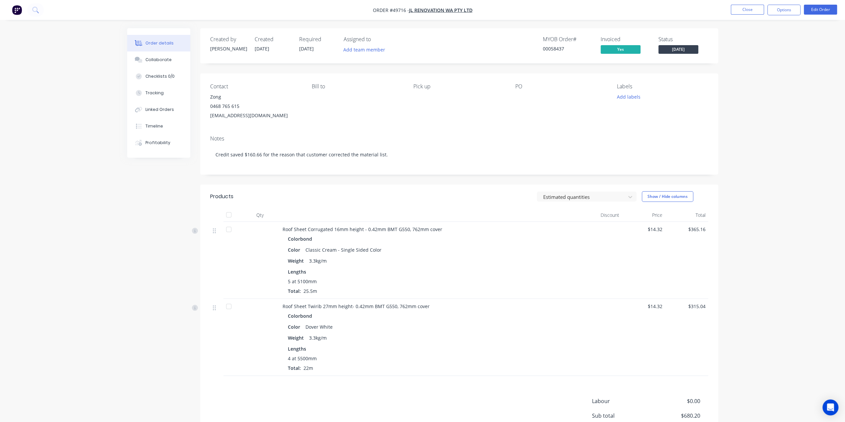
click at [396, 181] on div "Created by Rachel Created 25/09/25 Required 03/10/25 Assigned to Add team membe…" at bounding box center [459, 248] width 518 height 441
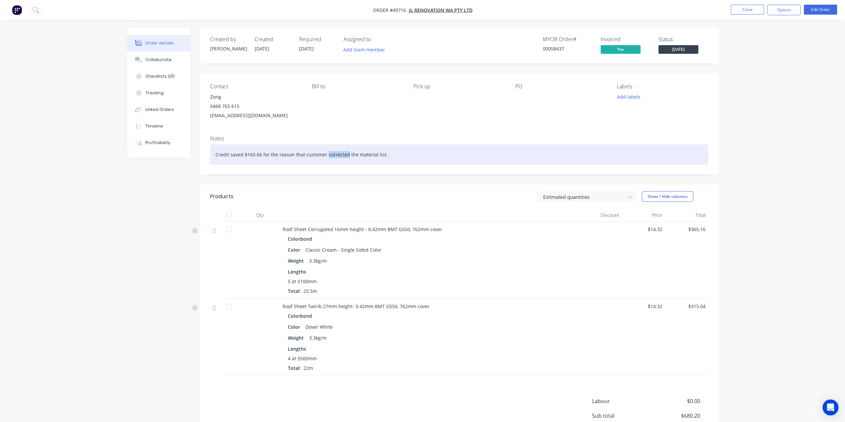
drag, startPoint x: 326, startPoint y: 154, endPoint x: 345, endPoint y: 152, distance: 19.4
click at [345, 152] on div "Credit saved $160.66 for the reason that customer corrected the material list." at bounding box center [459, 154] width 498 height 20
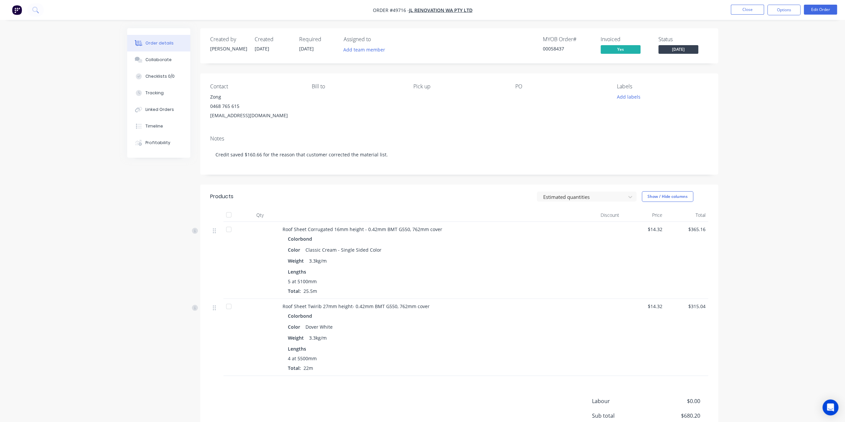
click at [375, 188] on header "Products Estimated quantities Show / Hide columns" at bounding box center [459, 197] width 518 height 24
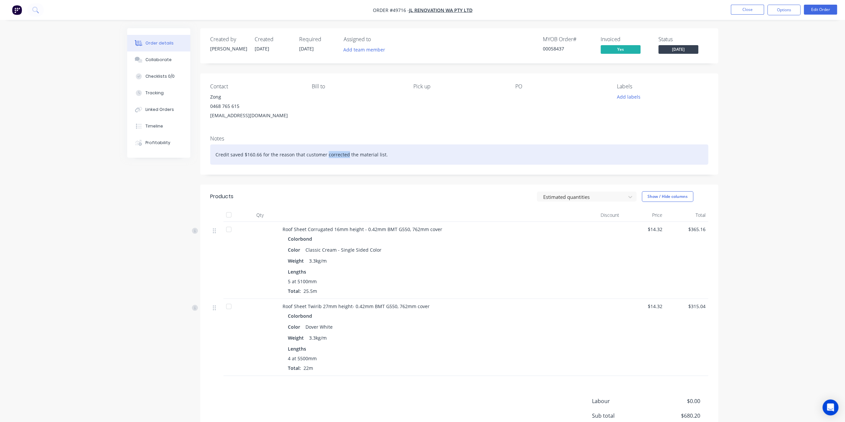
drag, startPoint x: 326, startPoint y: 154, endPoint x: 345, endPoint y: 153, distance: 19.3
click at [345, 153] on div "Credit saved $160.66 for the reason that customer corrected the material list." at bounding box center [459, 154] width 498 height 20
click at [341, 153] on div "Credit saved $160.66 for the reason that customer changged the material list." at bounding box center [459, 154] width 498 height 20
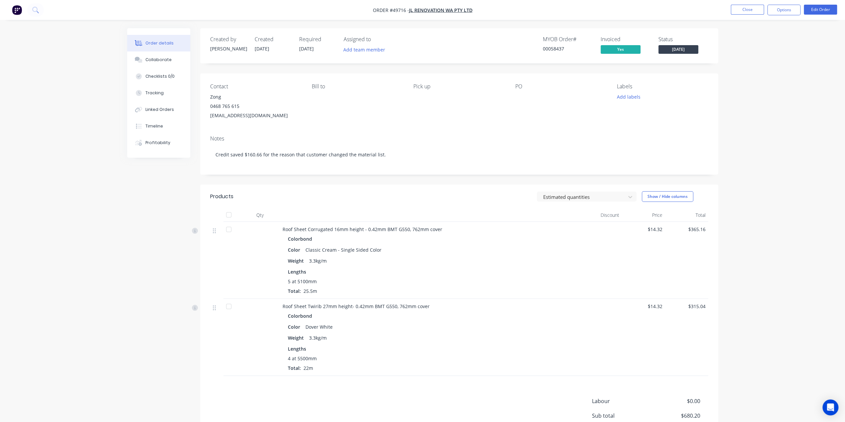
click at [392, 189] on header "Products Estimated quantities Show / Hide columns" at bounding box center [459, 197] width 518 height 24
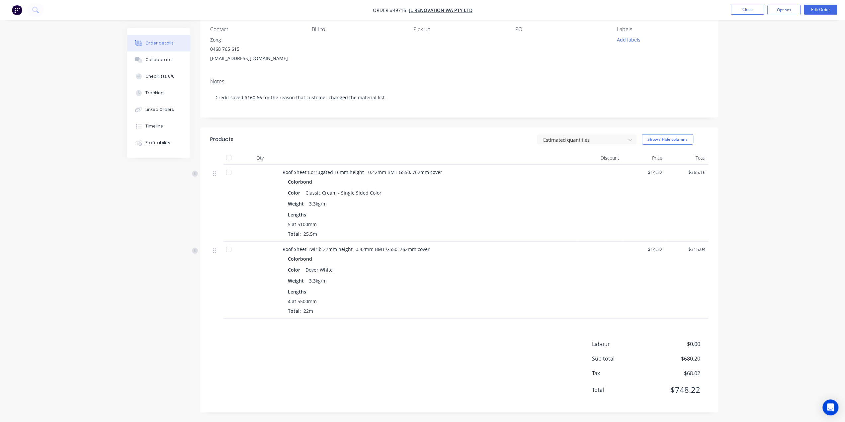
click at [780, 172] on div "Order details Collaborate Checklists 0/0 Tracking Linked Orders Timeline Profit…" at bounding box center [422, 182] width 845 height 479
